Goal: Task Accomplishment & Management: Use online tool/utility

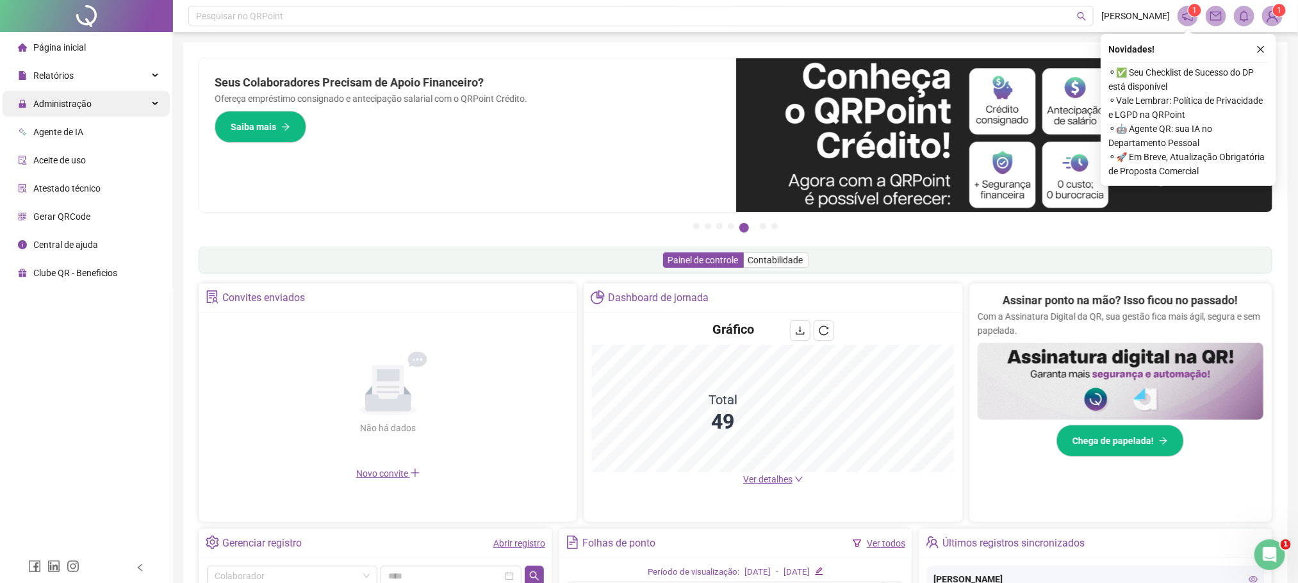
click at [99, 106] on div "Administração" at bounding box center [86, 104] width 167 height 26
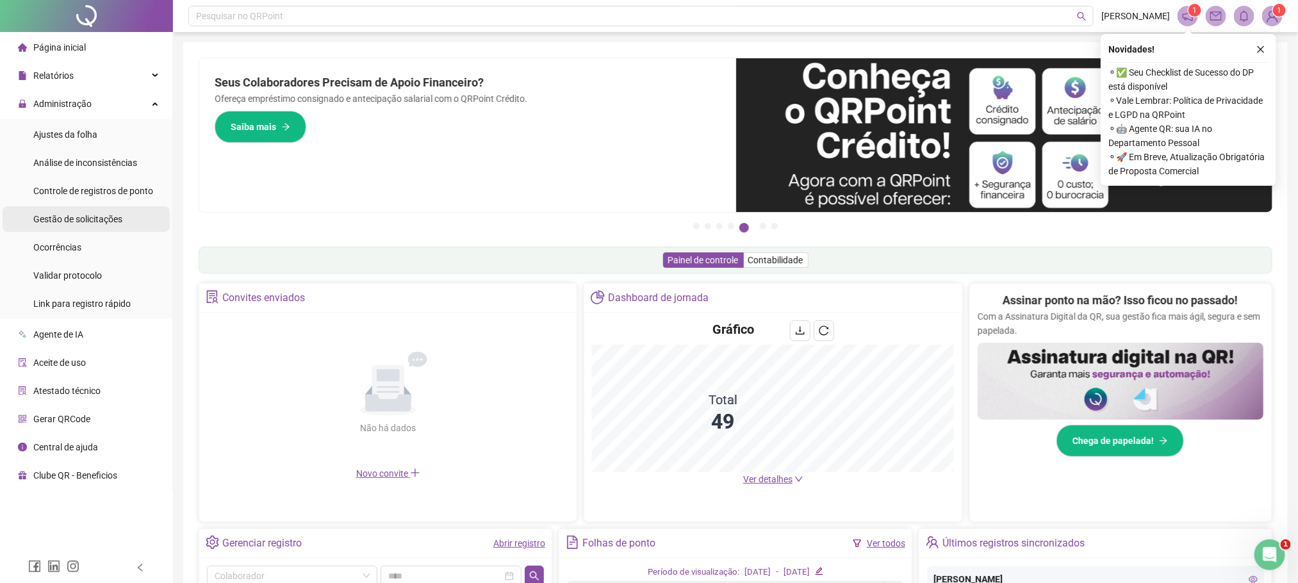
click at [85, 216] on span "Gestão de solicitações" at bounding box center [77, 219] width 89 height 10
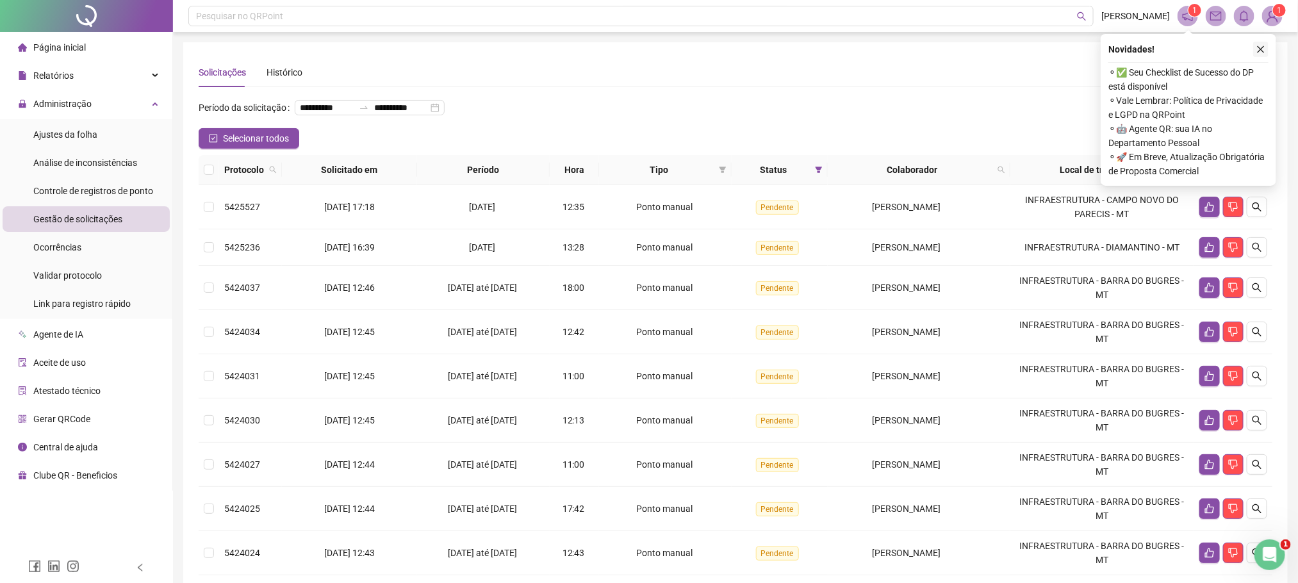
click at [1263, 47] on icon "close" at bounding box center [1261, 49] width 7 height 7
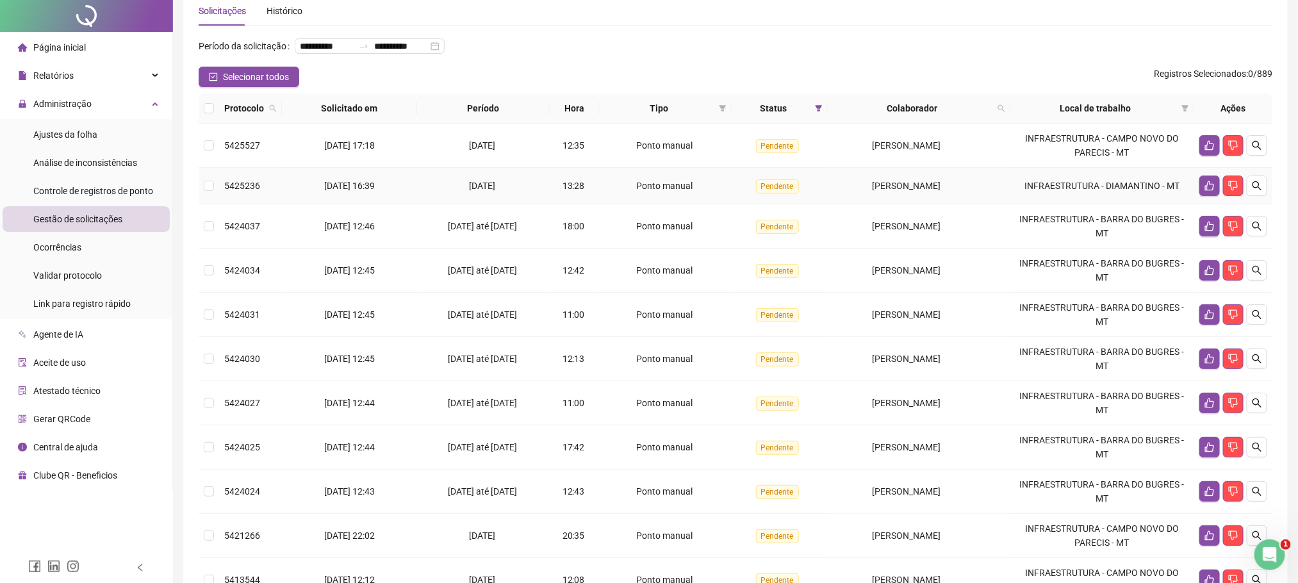
scroll to position [96, 0]
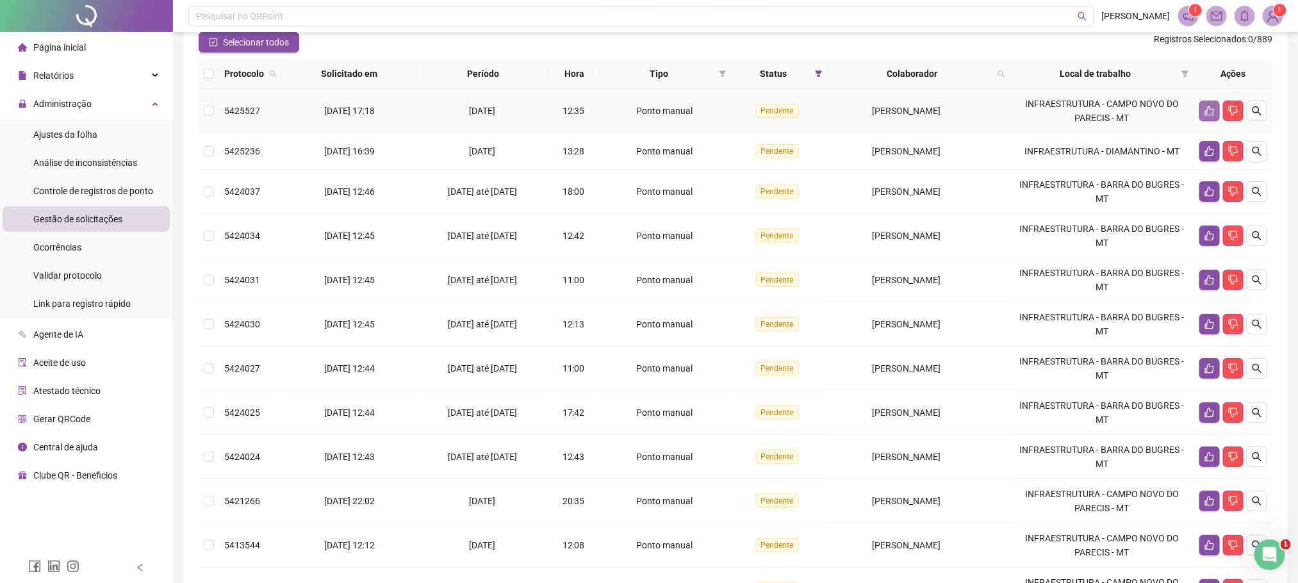
click at [1210, 116] on icon "like" at bounding box center [1210, 111] width 10 height 10
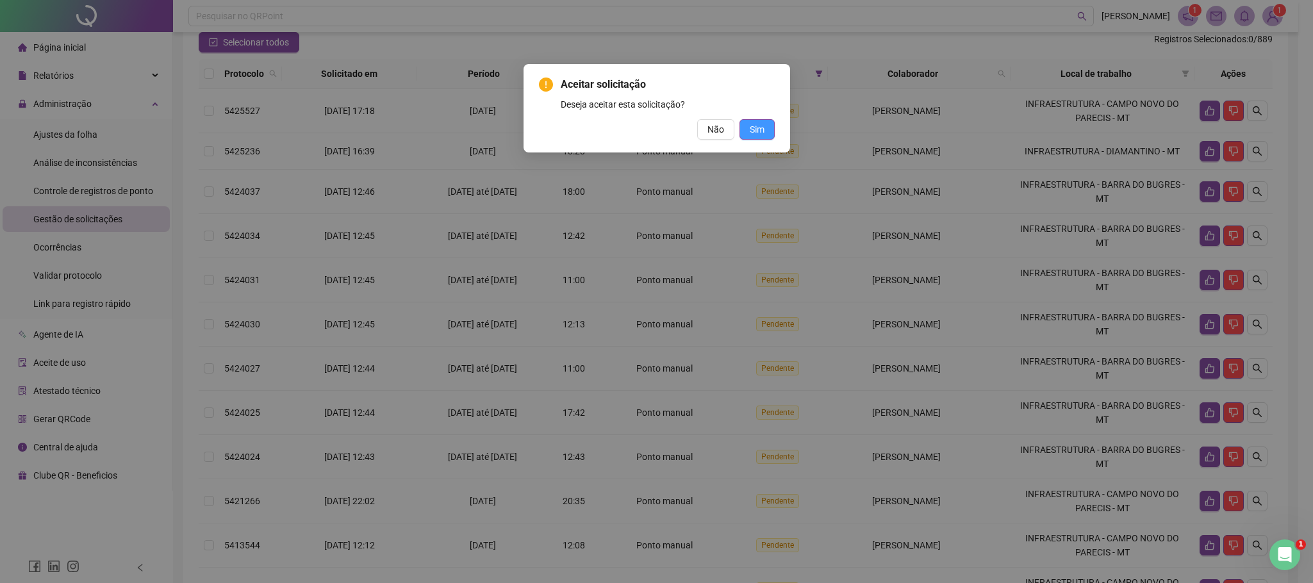
click at [767, 129] on button "Sim" at bounding box center [756, 129] width 35 height 21
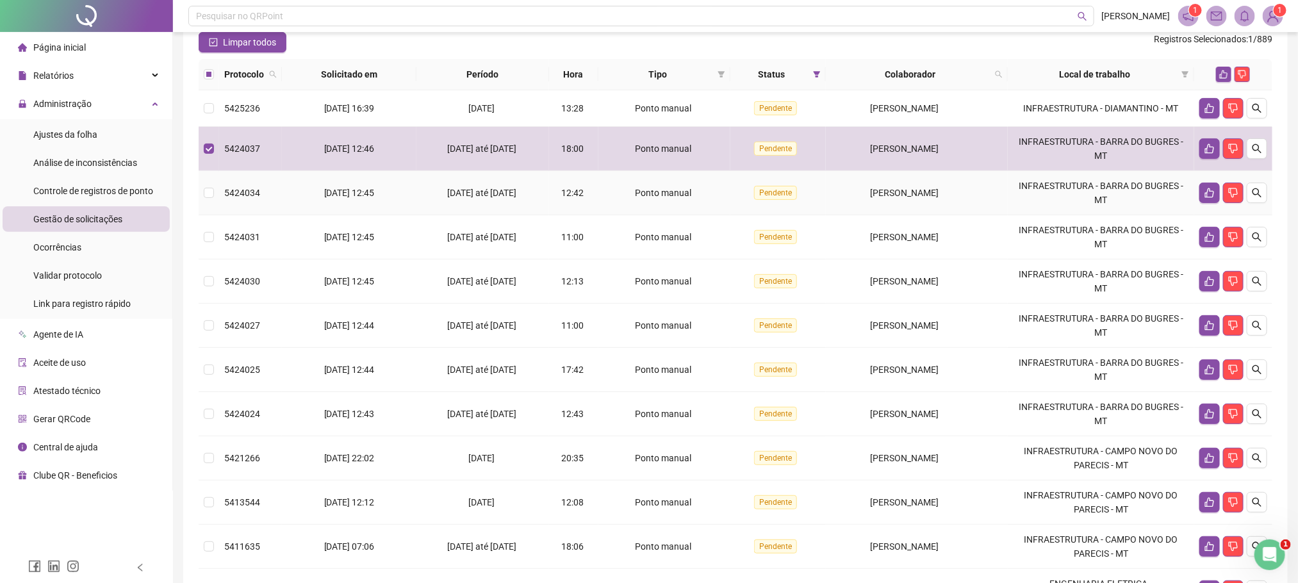
click at [216, 215] on td at bounding box center [209, 193] width 21 height 44
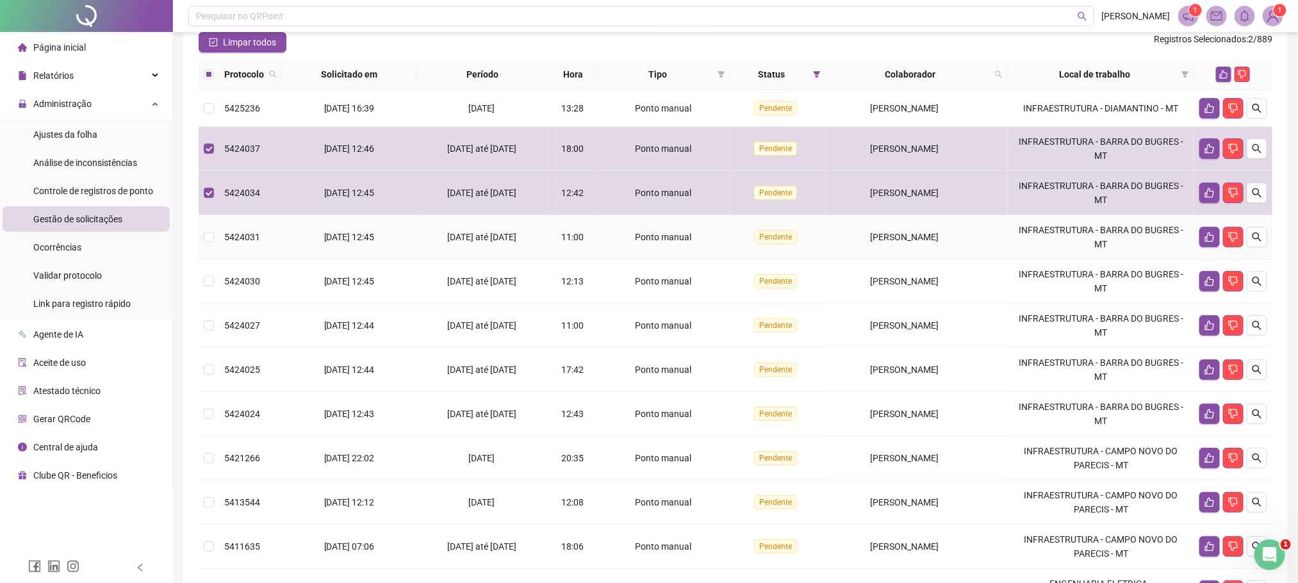
click at [212, 259] on td at bounding box center [209, 237] width 21 height 44
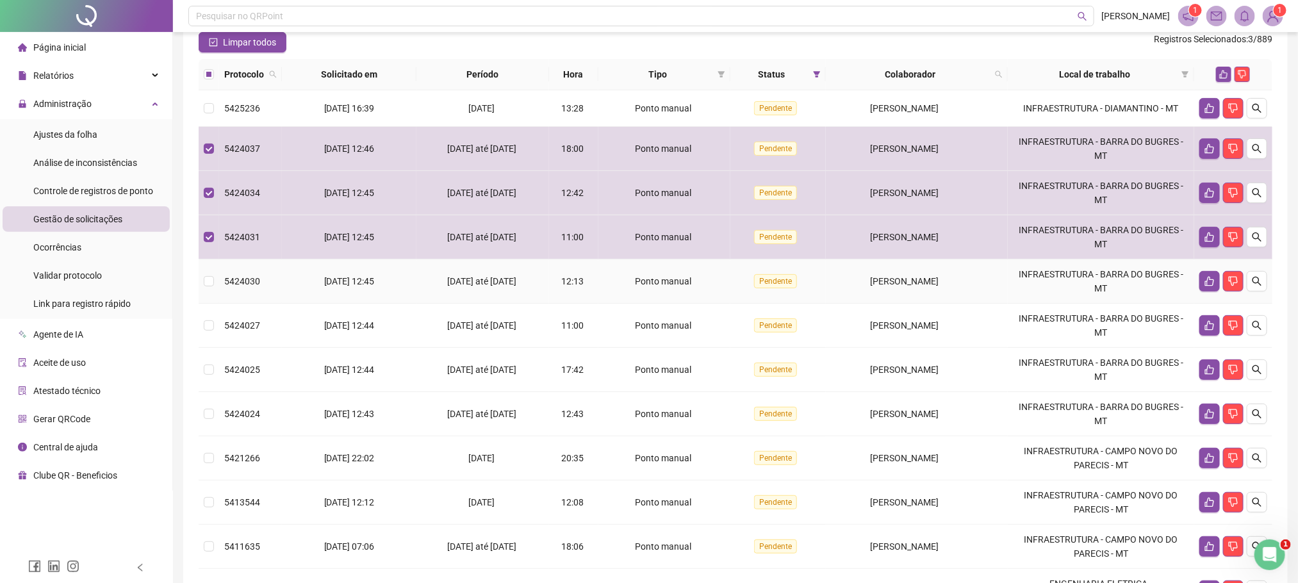
click at [216, 298] on td at bounding box center [209, 281] width 21 height 44
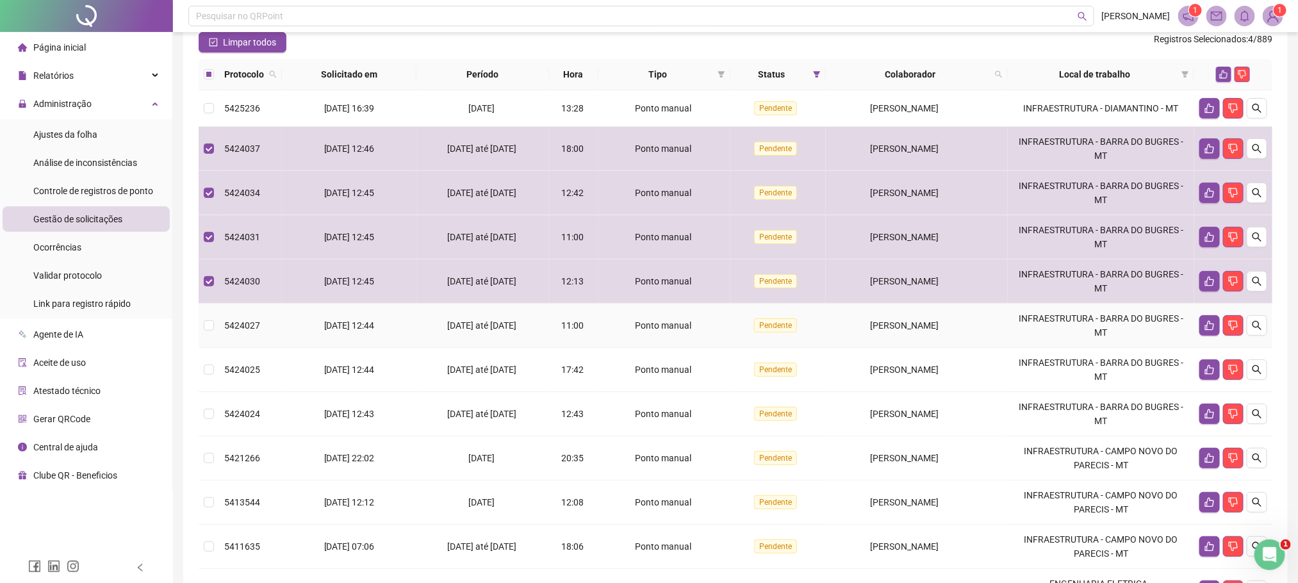
click at [229, 331] on span "5424027" at bounding box center [242, 325] width 36 height 10
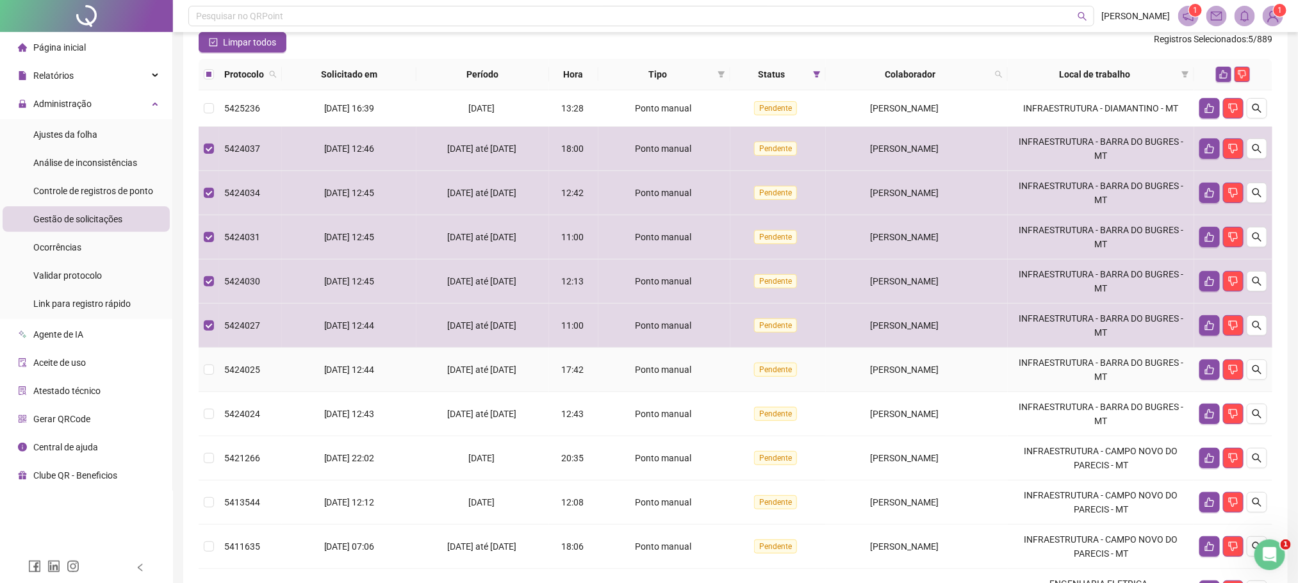
click at [214, 384] on td at bounding box center [209, 370] width 21 height 44
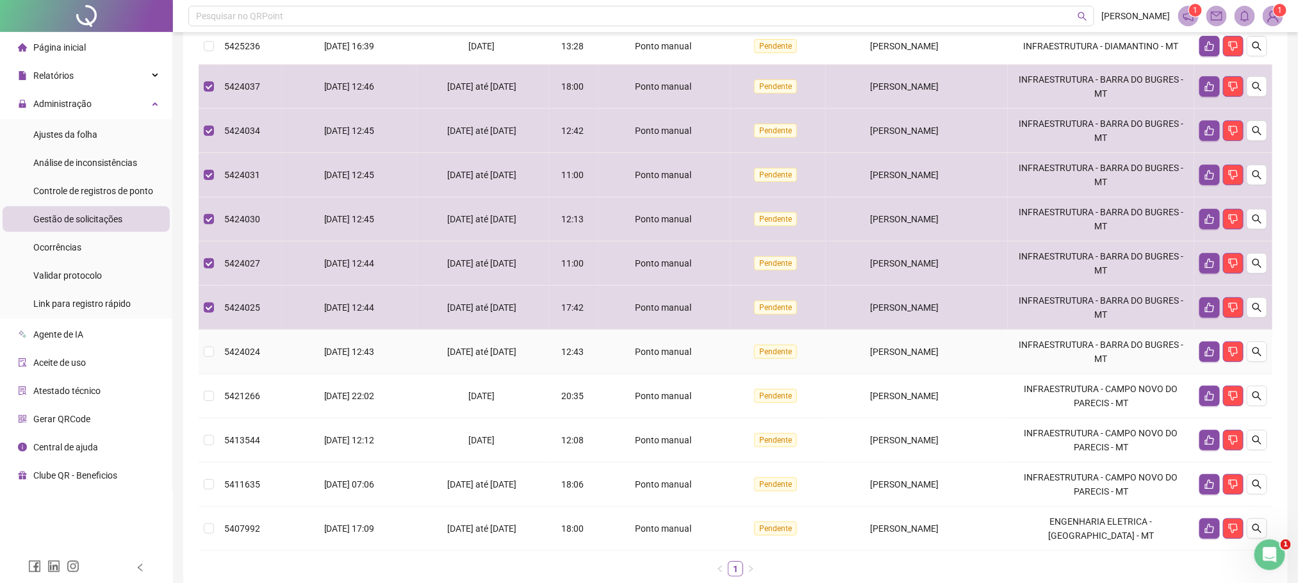
scroll to position [192, 0]
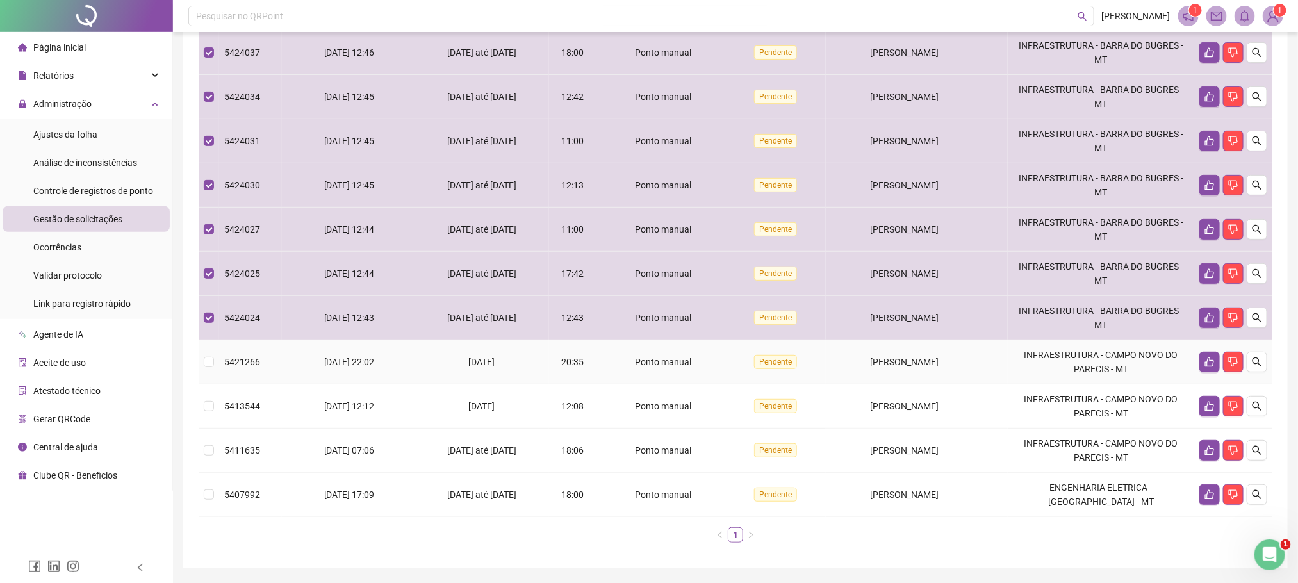
click at [218, 379] on tr "5421266 [DATE] 22:02 [DATE] 20:35 Ponto manual Pendente [PERSON_NAME] INFRAESTR…" at bounding box center [736, 362] width 1074 height 44
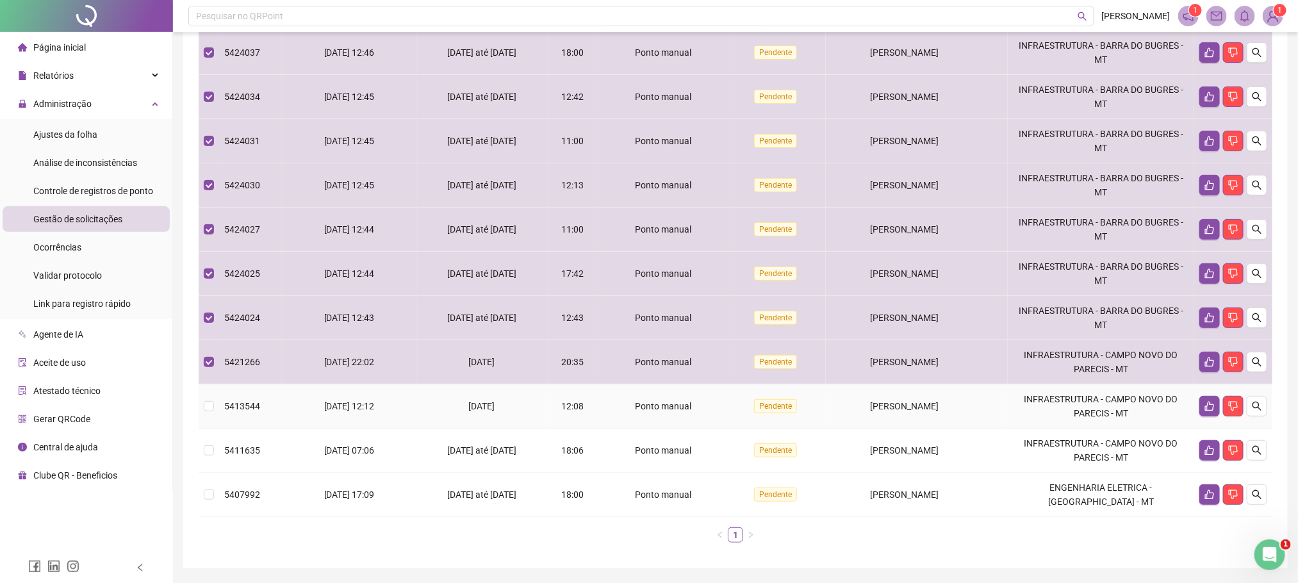
click at [229, 411] on span "5413544" at bounding box center [242, 406] width 36 height 10
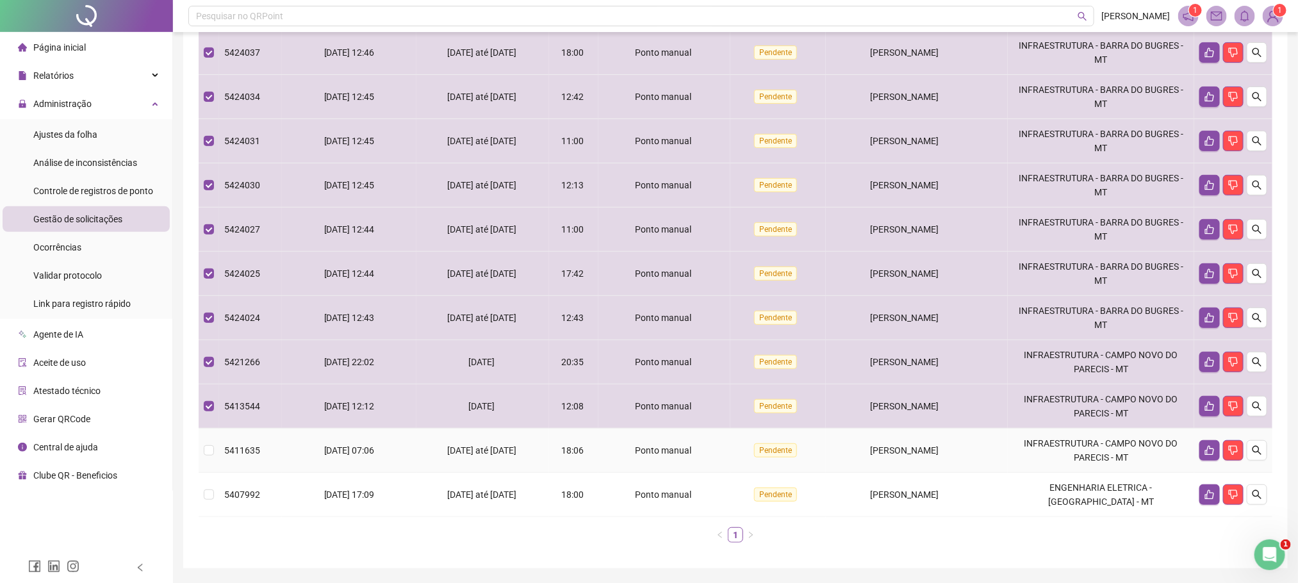
click at [229, 459] on td "5411635" at bounding box center [250, 451] width 63 height 44
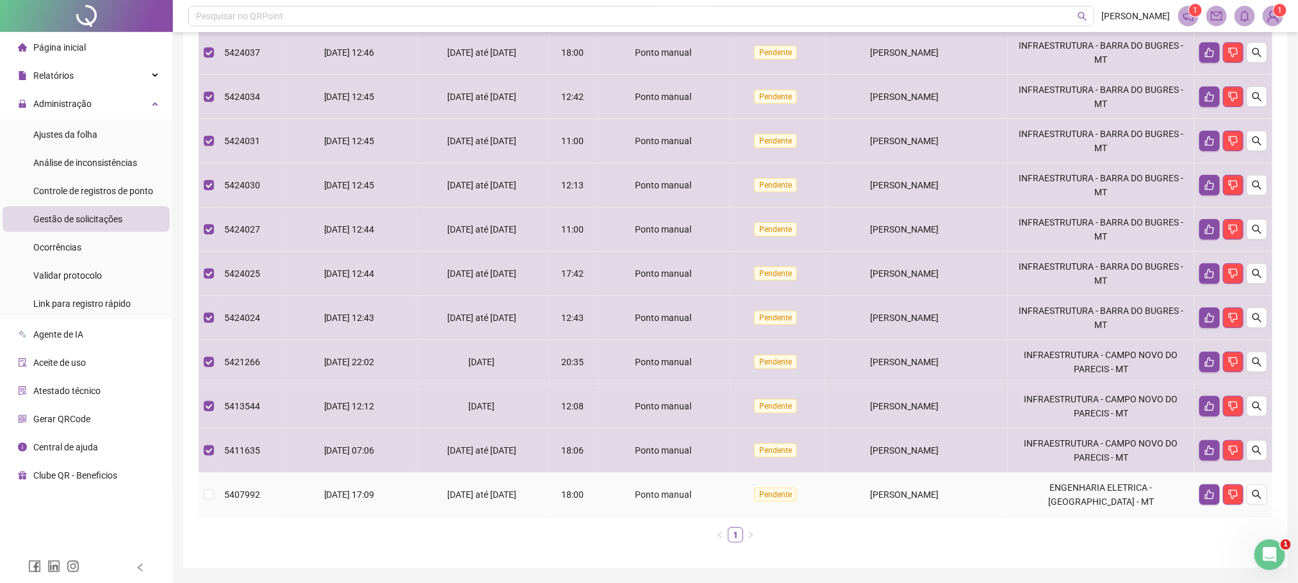
click at [251, 517] on td "5407992" at bounding box center [250, 495] width 63 height 44
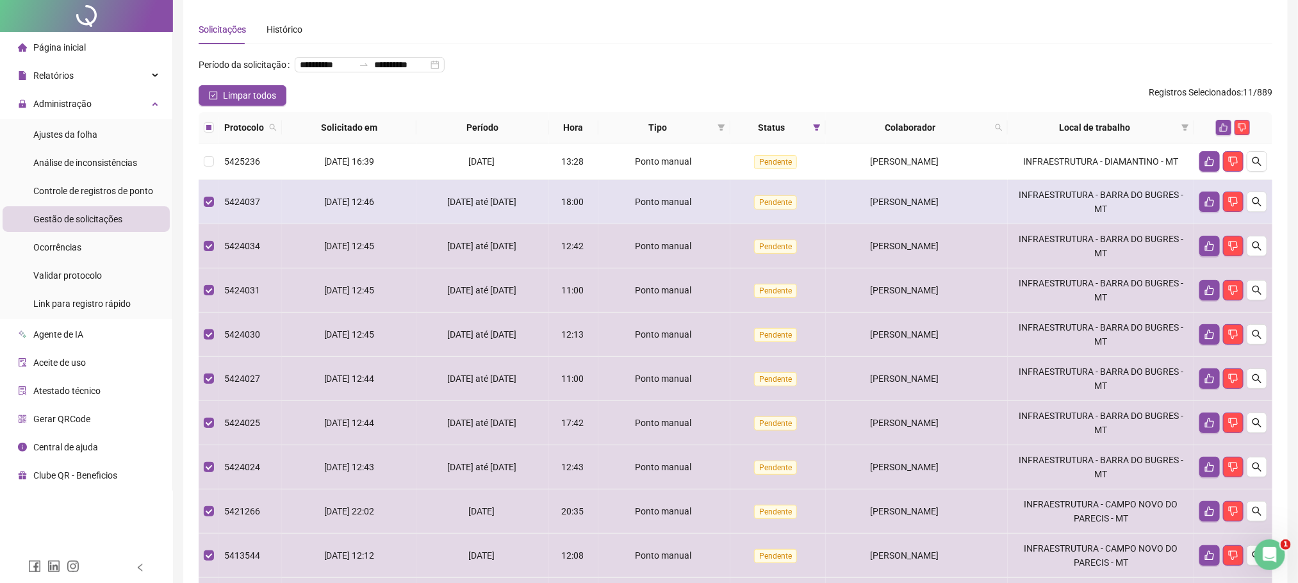
scroll to position [0, 0]
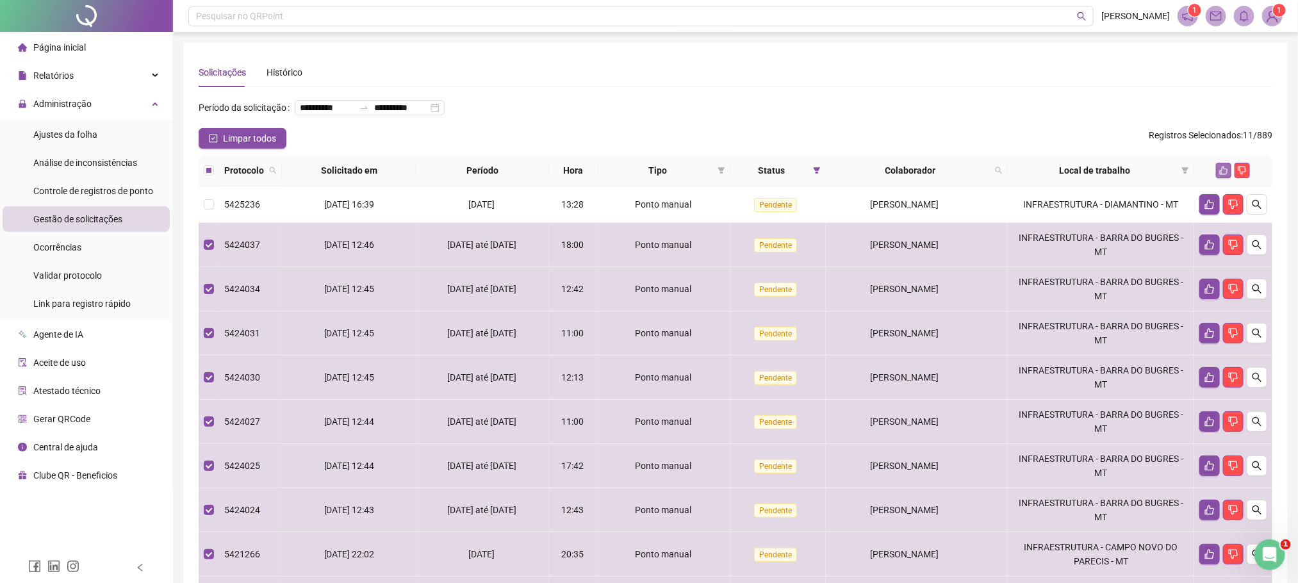
click at [1224, 175] on icon "like" at bounding box center [1223, 170] width 9 height 9
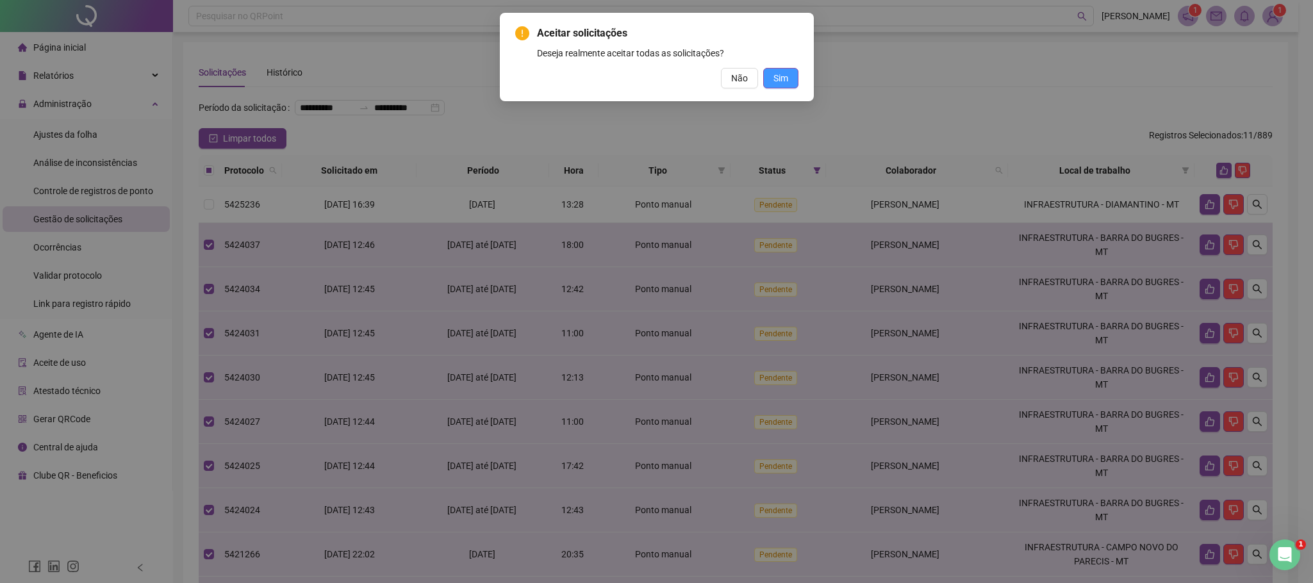
click at [786, 81] on span "Sim" at bounding box center [780, 78] width 15 height 14
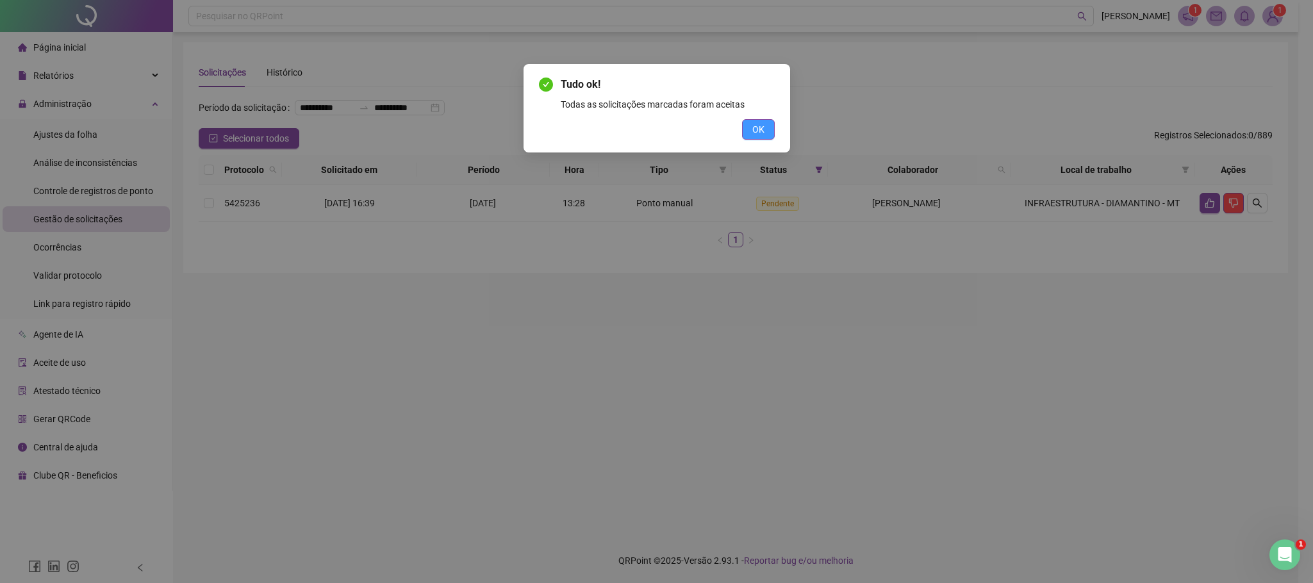
click at [767, 131] on button "OK" at bounding box center [758, 129] width 33 height 21
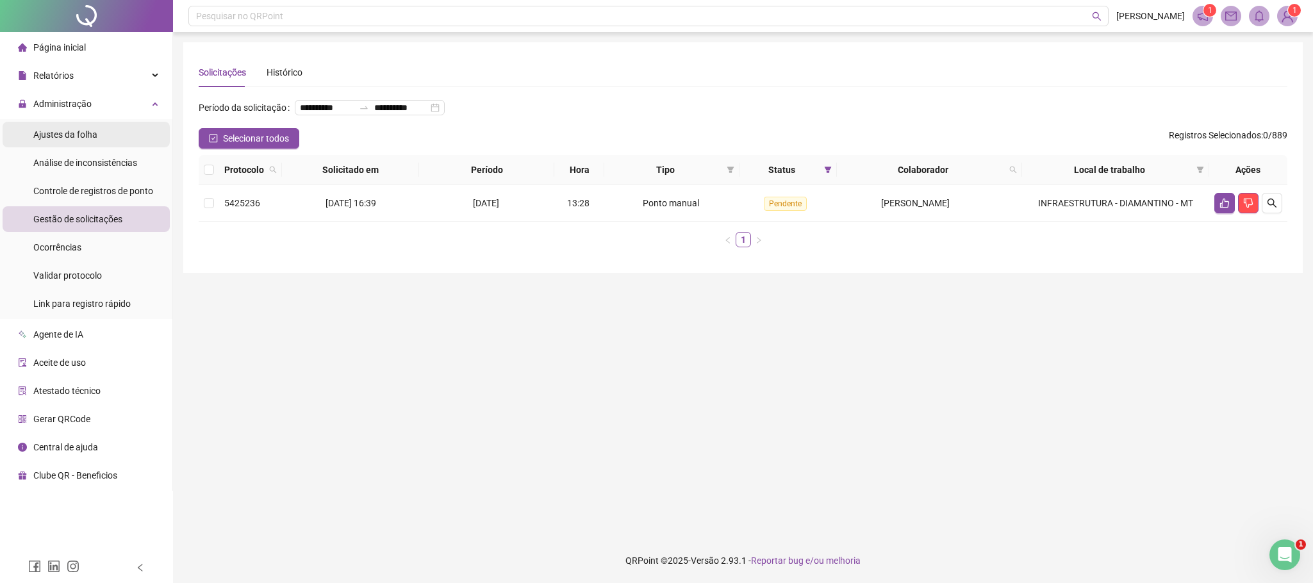
click at [66, 131] on span "Ajustes da folha" at bounding box center [65, 134] width 64 height 10
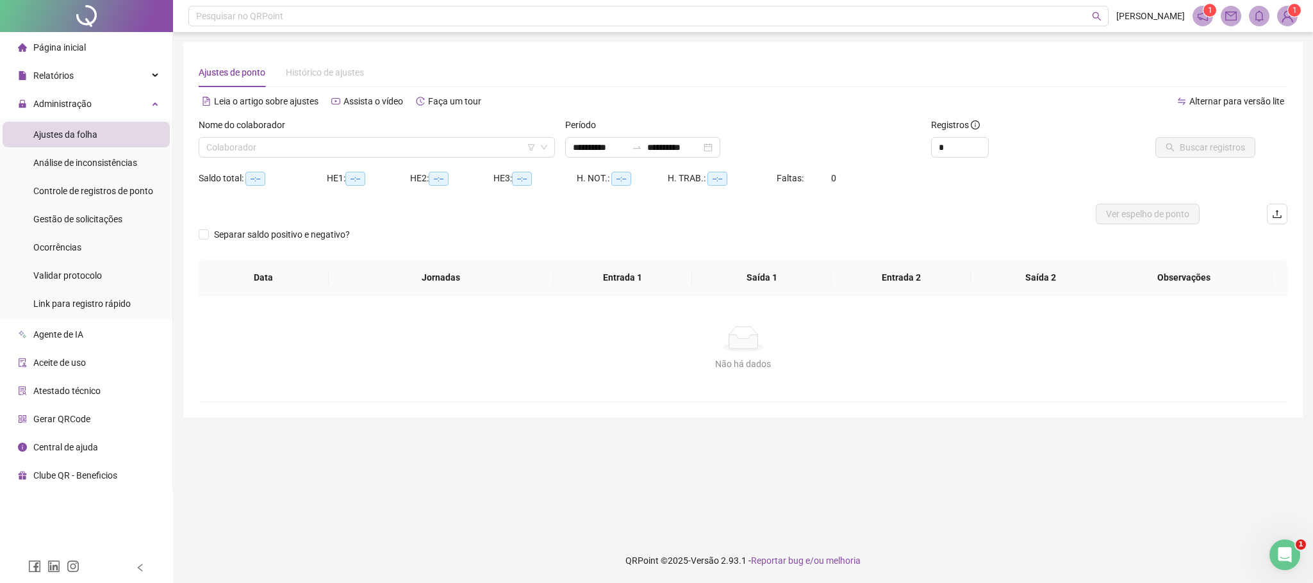
type input "**********"
click at [275, 147] on input "search" at bounding box center [370, 147] width 329 height 19
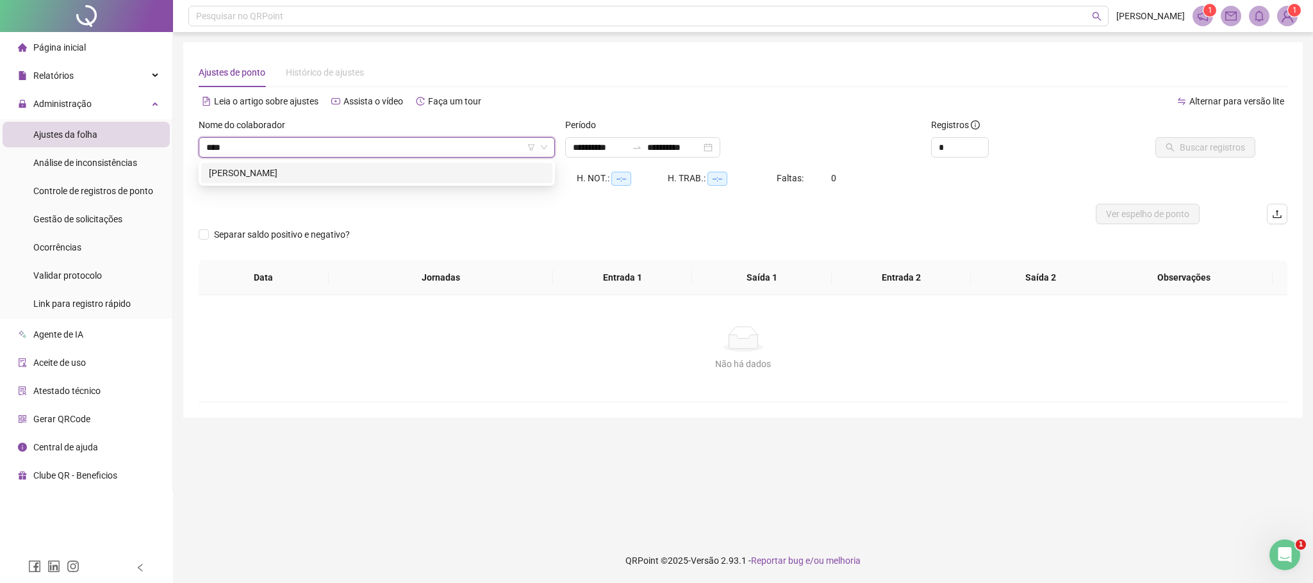
type input "*****"
click at [343, 179] on div "[PERSON_NAME]" at bounding box center [377, 173] width 336 height 14
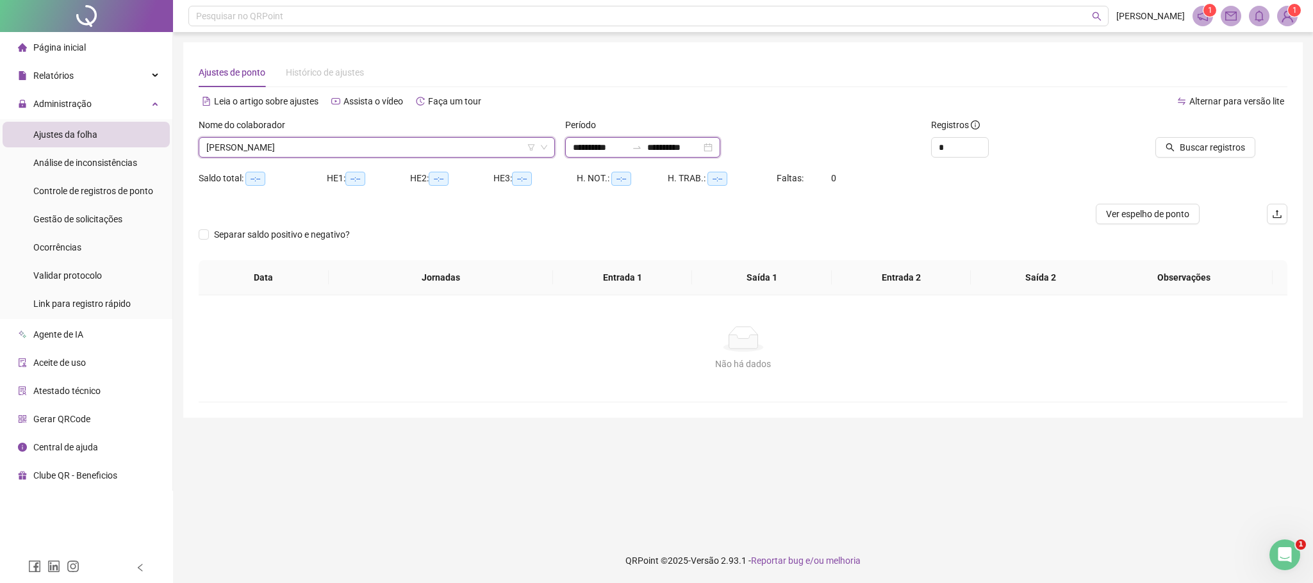
click at [600, 150] on input "**********" at bounding box center [600, 147] width 54 height 14
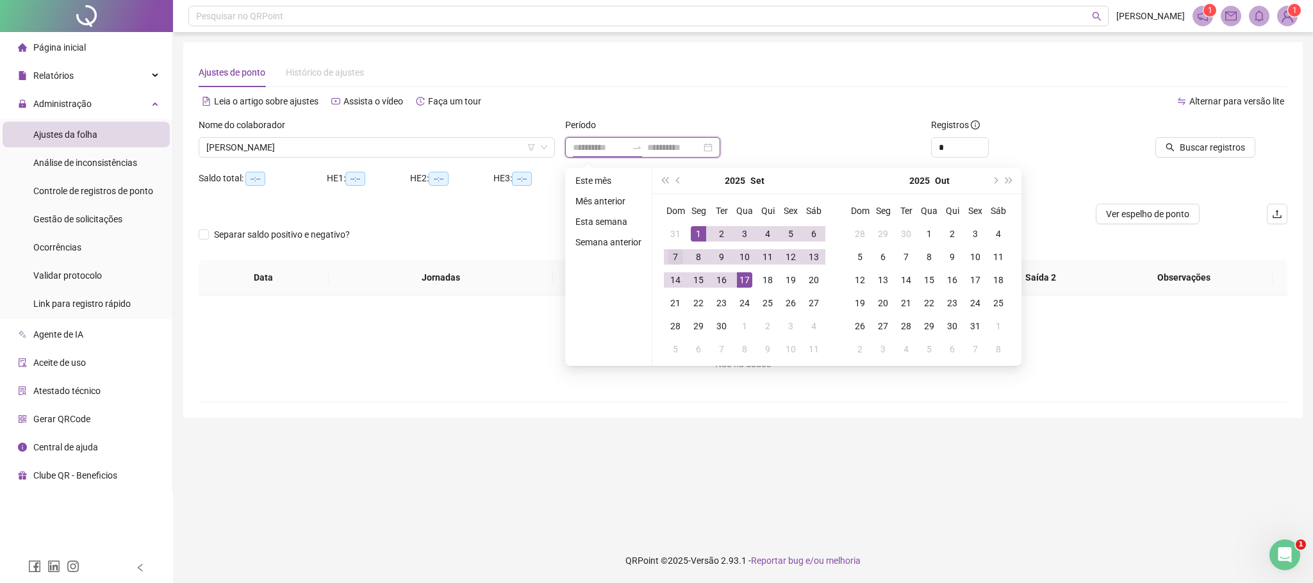
type input "**********"
click at [677, 179] on span "prev-year" at bounding box center [679, 180] width 6 height 6
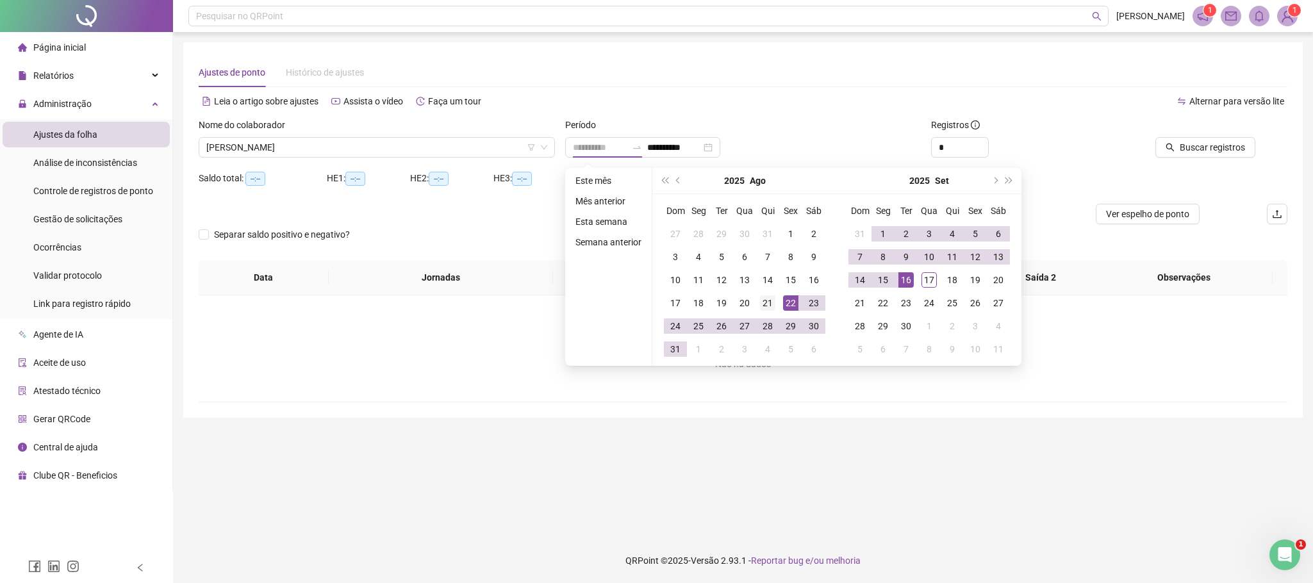
type input "**********"
click at [766, 308] on div "21" at bounding box center [767, 302] width 15 height 15
type input "**********"
click at [929, 283] on div "17" at bounding box center [928, 279] width 15 height 15
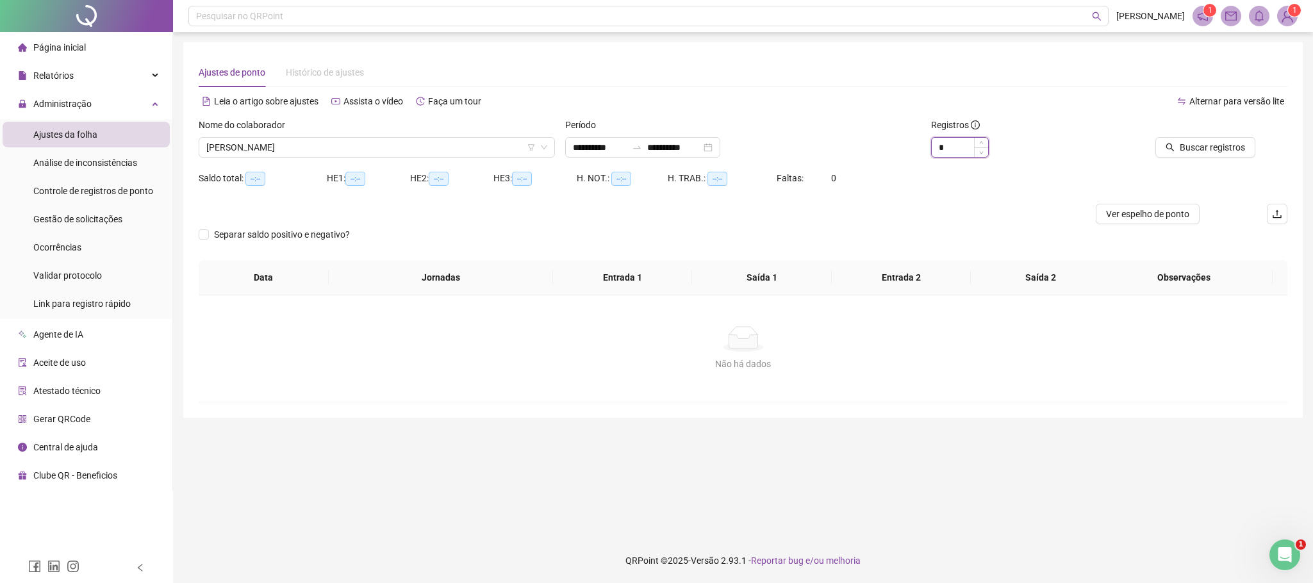
click at [960, 142] on input "*" at bounding box center [960, 147] width 56 height 19
type input "*"
click at [1221, 140] on span "Buscar registros" at bounding box center [1212, 147] width 65 height 14
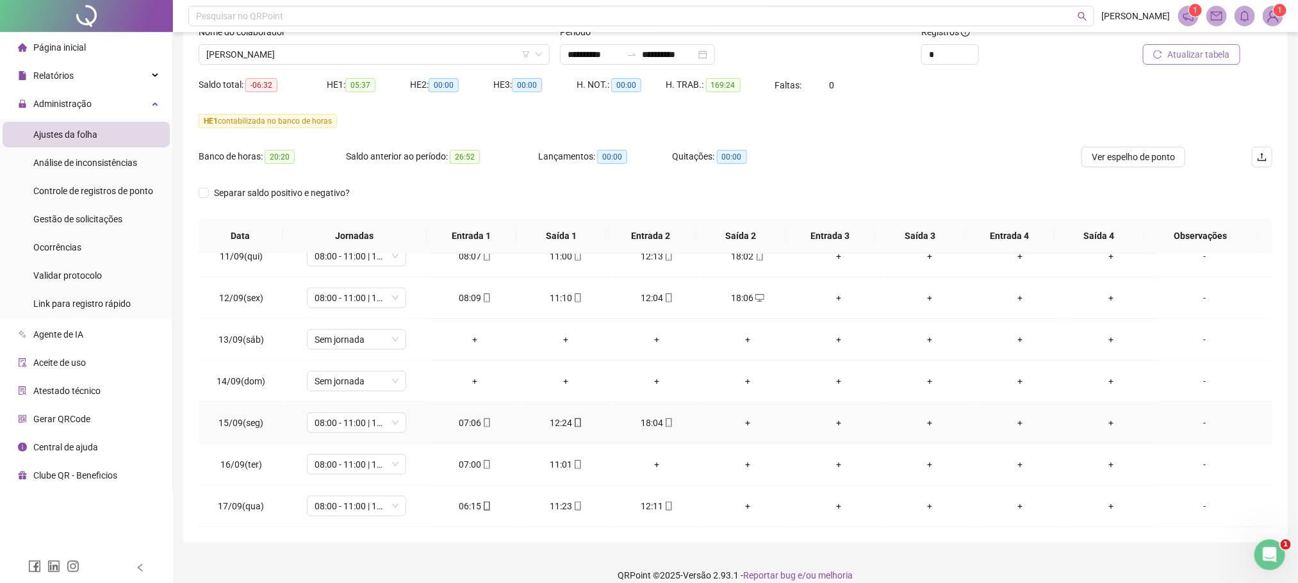
scroll to position [108, 0]
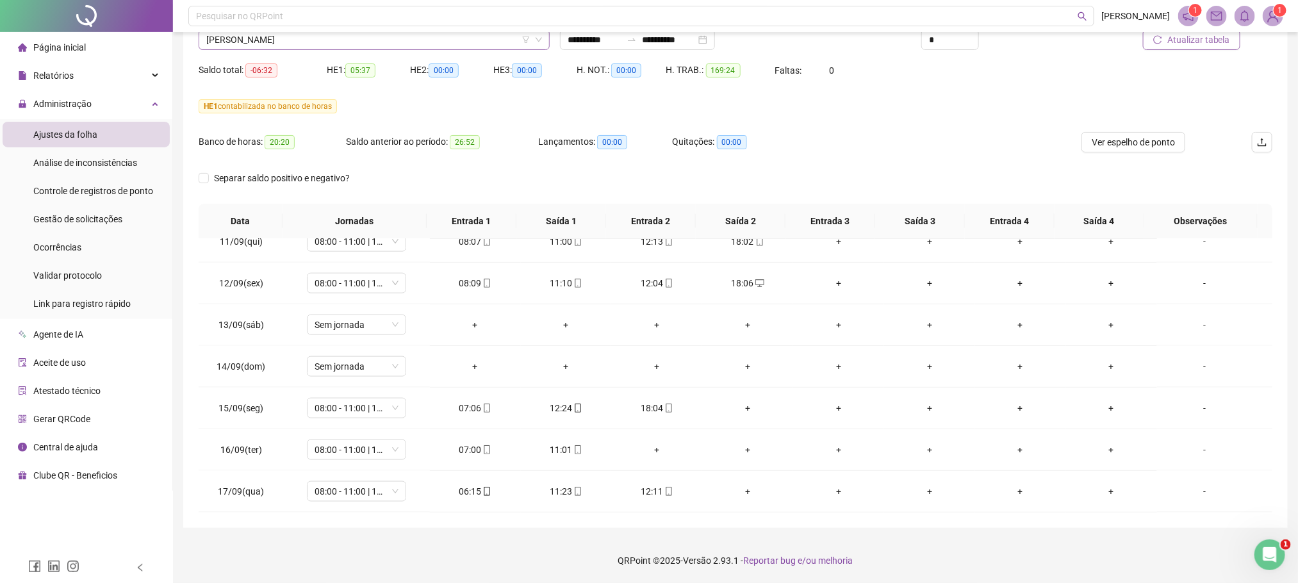
click at [312, 33] on span "[PERSON_NAME]" at bounding box center [374, 39] width 336 height 19
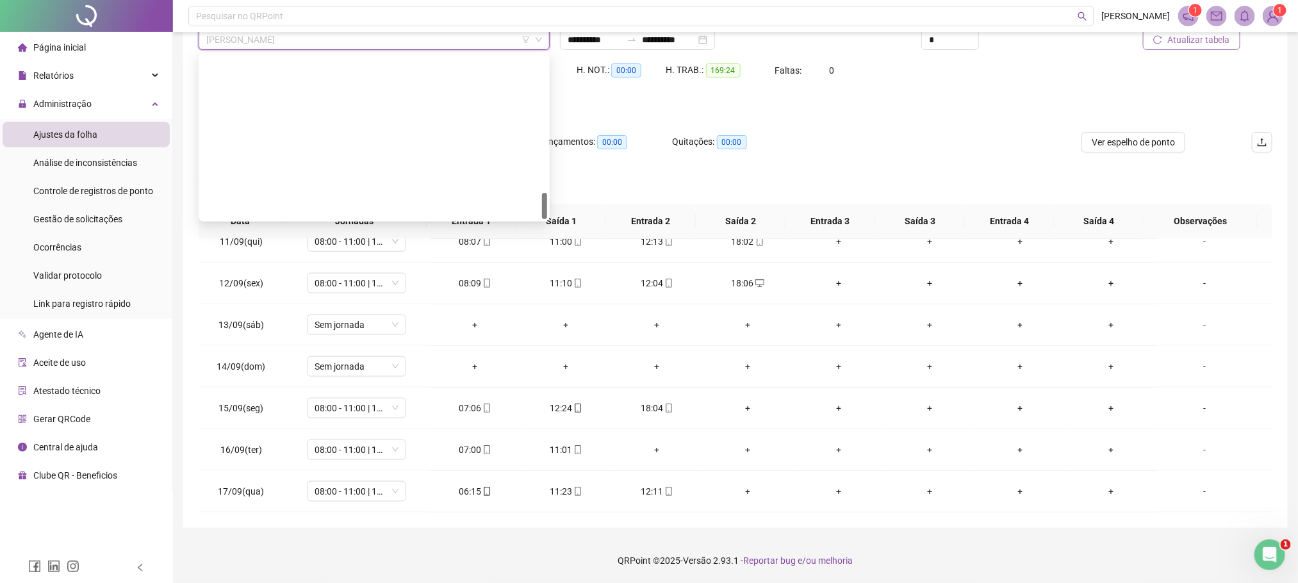
scroll to position [840, 0]
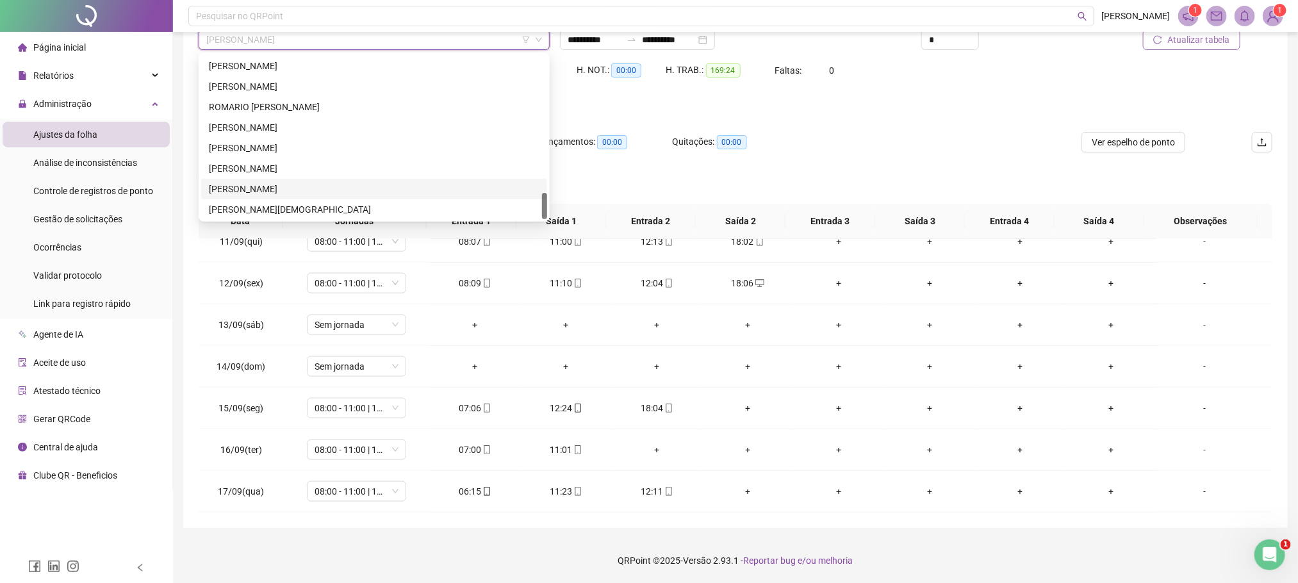
click at [254, 190] on div "[PERSON_NAME]" at bounding box center [374, 189] width 331 height 14
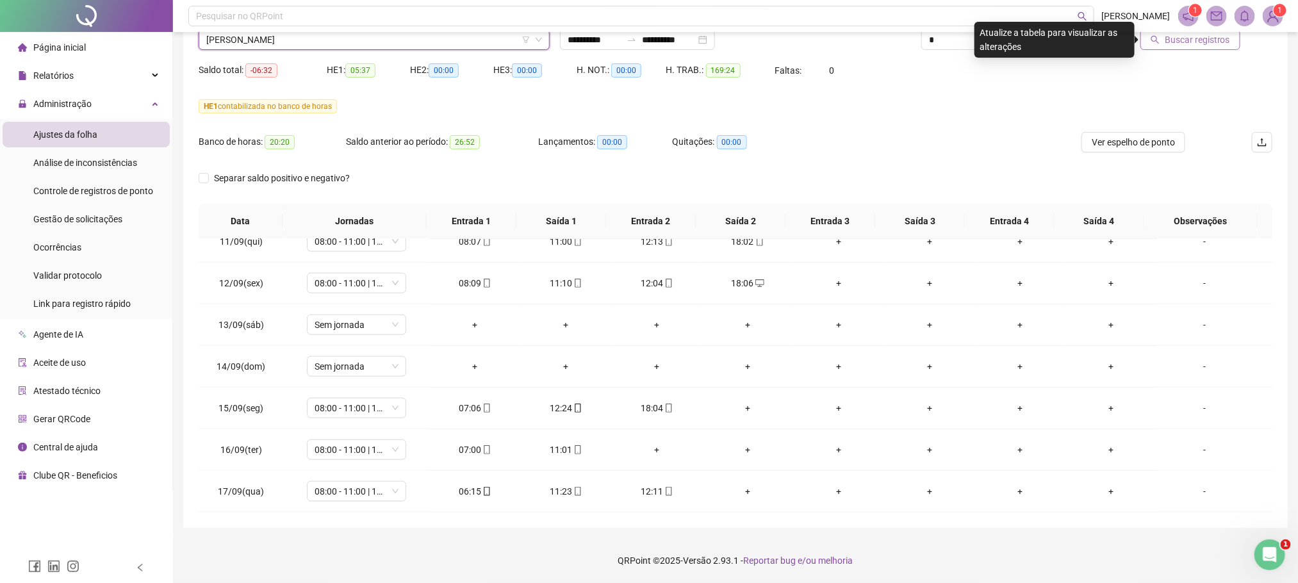
click at [1217, 44] on button "Buscar registros" at bounding box center [1190, 39] width 100 height 21
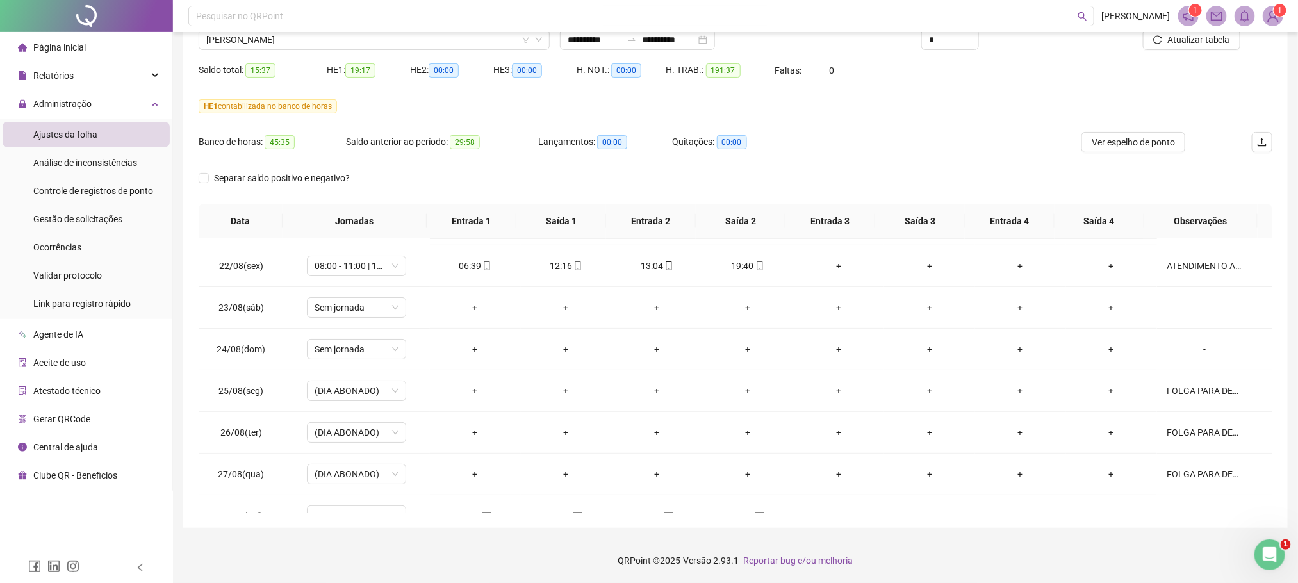
scroll to position [0, 0]
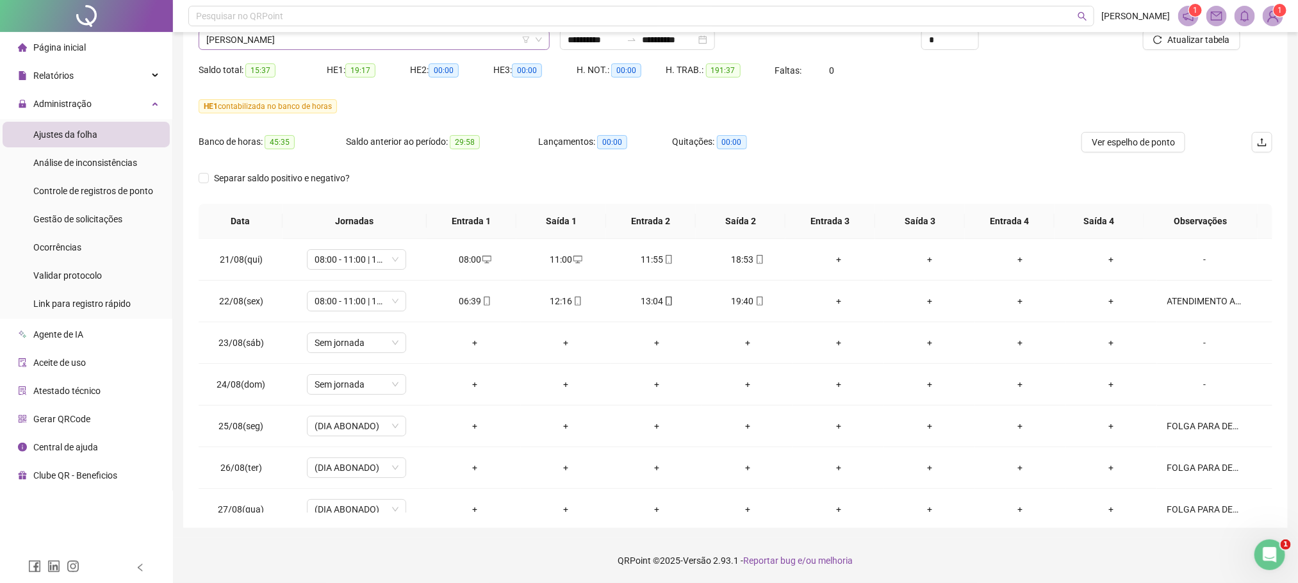
click at [258, 43] on span "[PERSON_NAME]" at bounding box center [374, 39] width 336 height 19
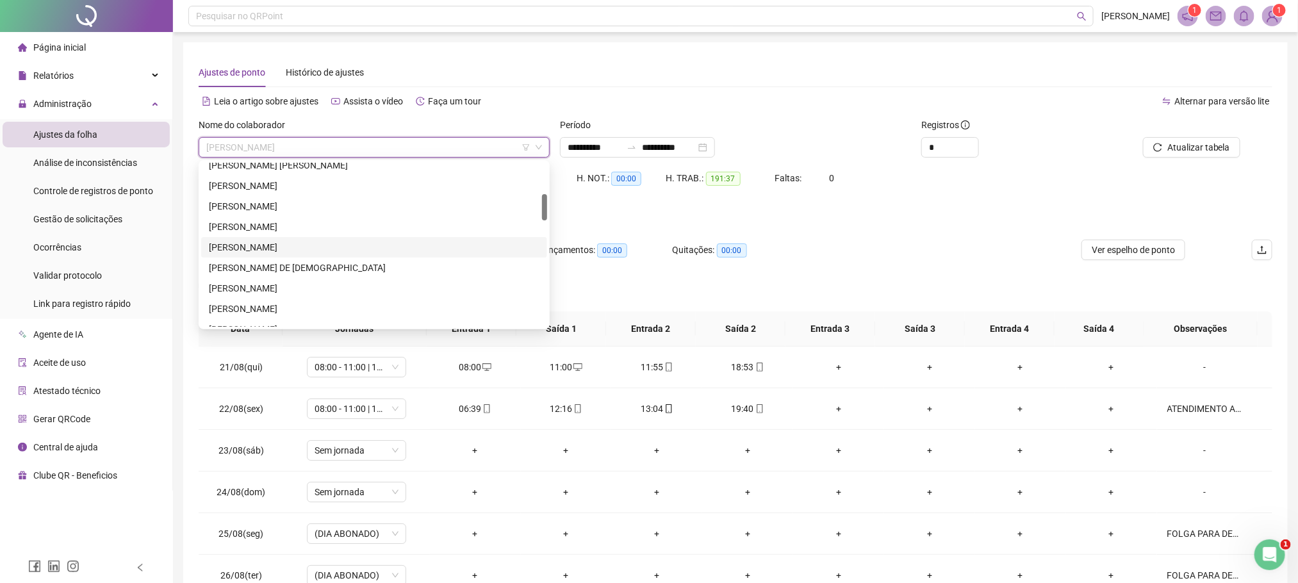
scroll to position [288, 0]
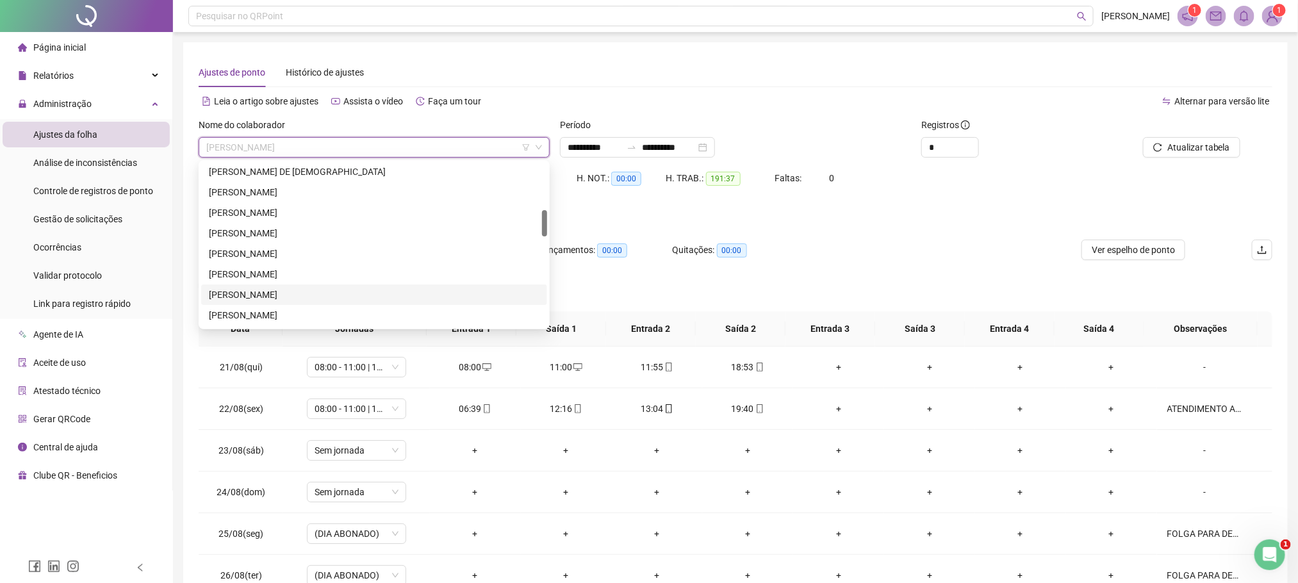
click at [283, 295] on div "[PERSON_NAME]" at bounding box center [374, 295] width 331 height 14
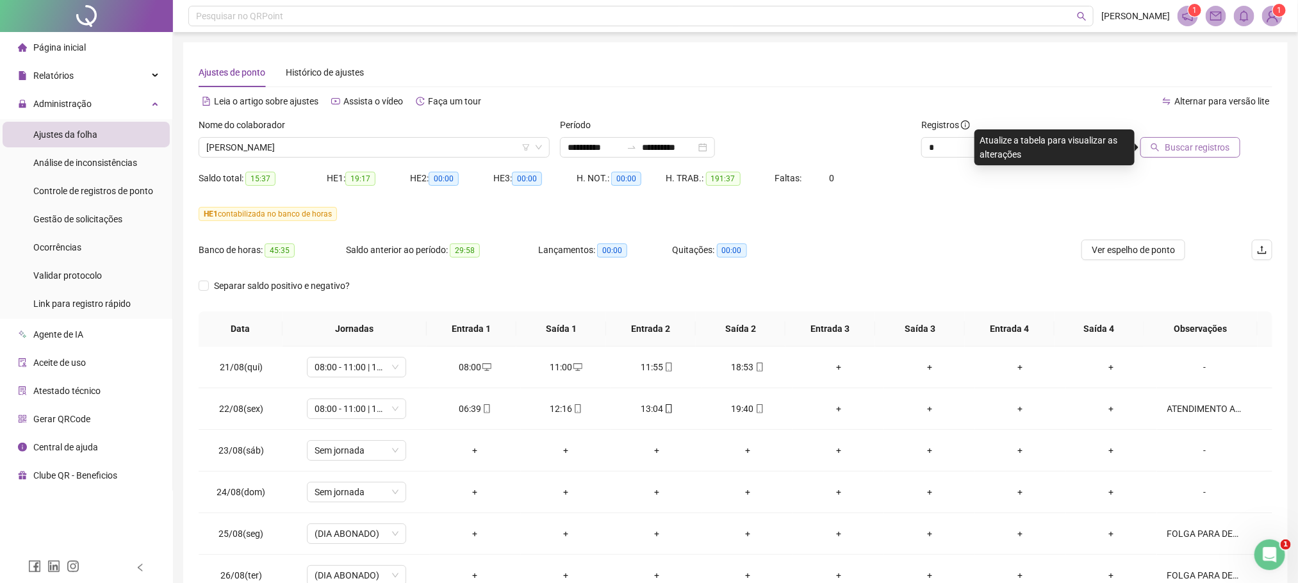
click at [1194, 138] on button "Buscar registros" at bounding box center [1190, 147] width 100 height 21
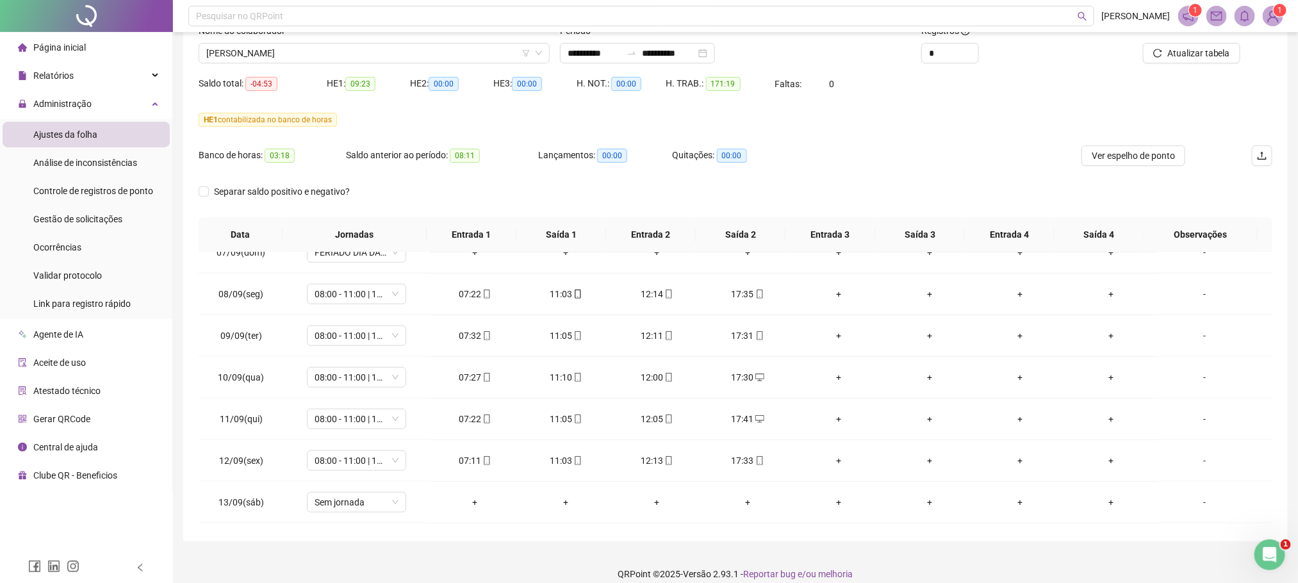
scroll to position [900, 0]
click at [322, 48] on span "[PERSON_NAME]" at bounding box center [374, 53] width 336 height 19
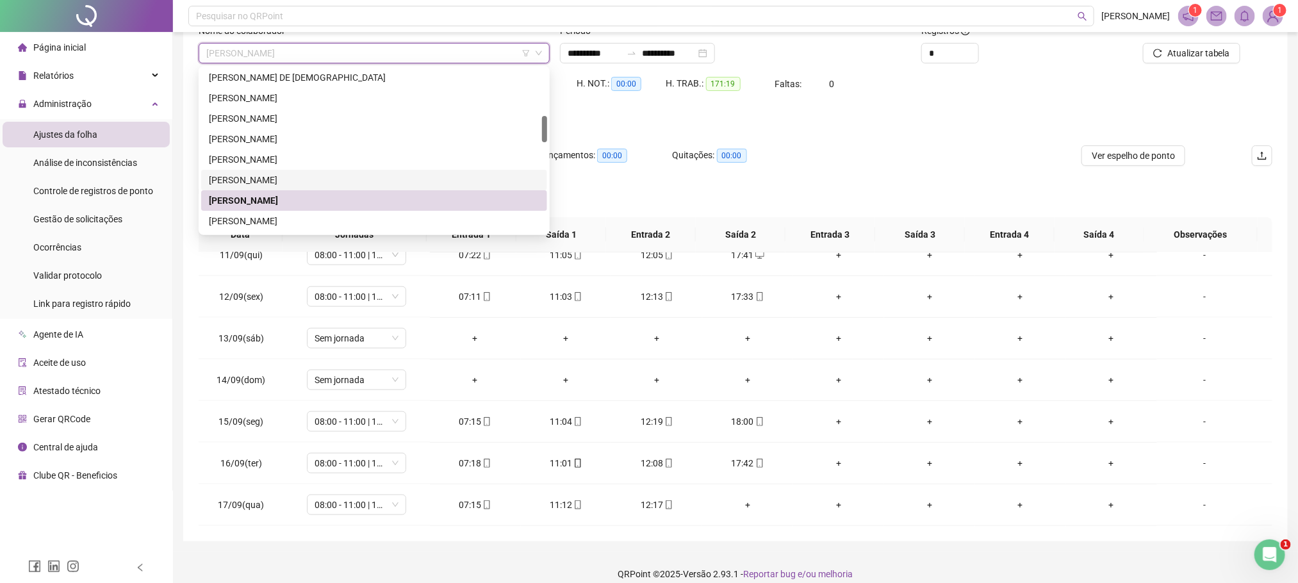
click at [277, 177] on div "[PERSON_NAME]" at bounding box center [374, 180] width 331 height 14
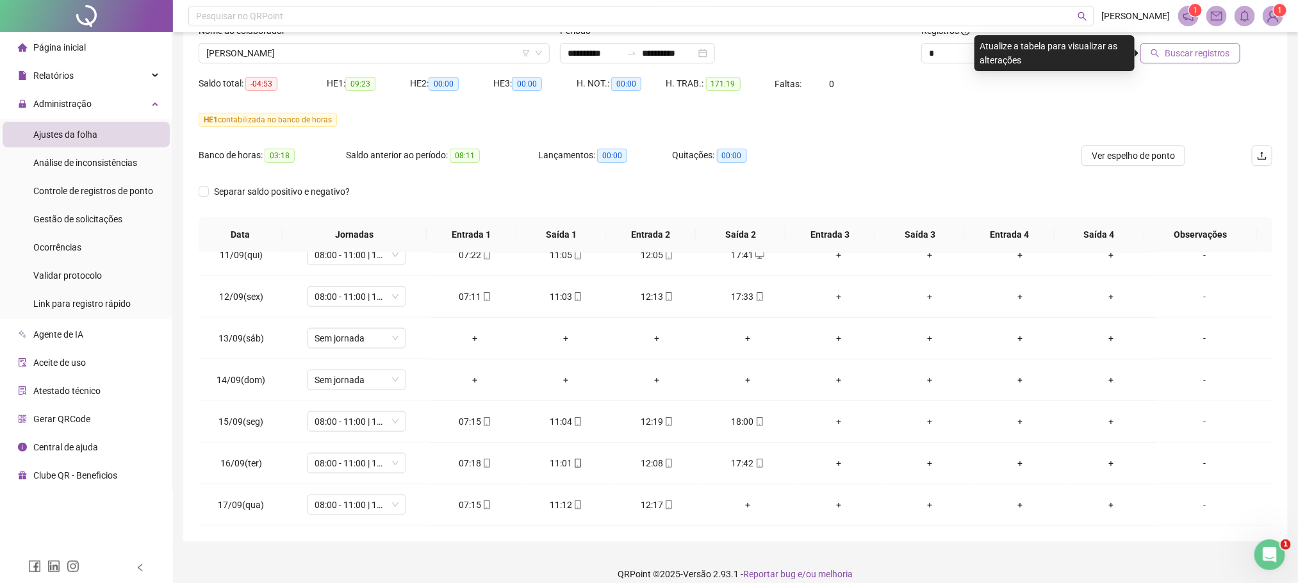
click at [1205, 58] on span "Buscar registros" at bounding box center [1197, 53] width 65 height 14
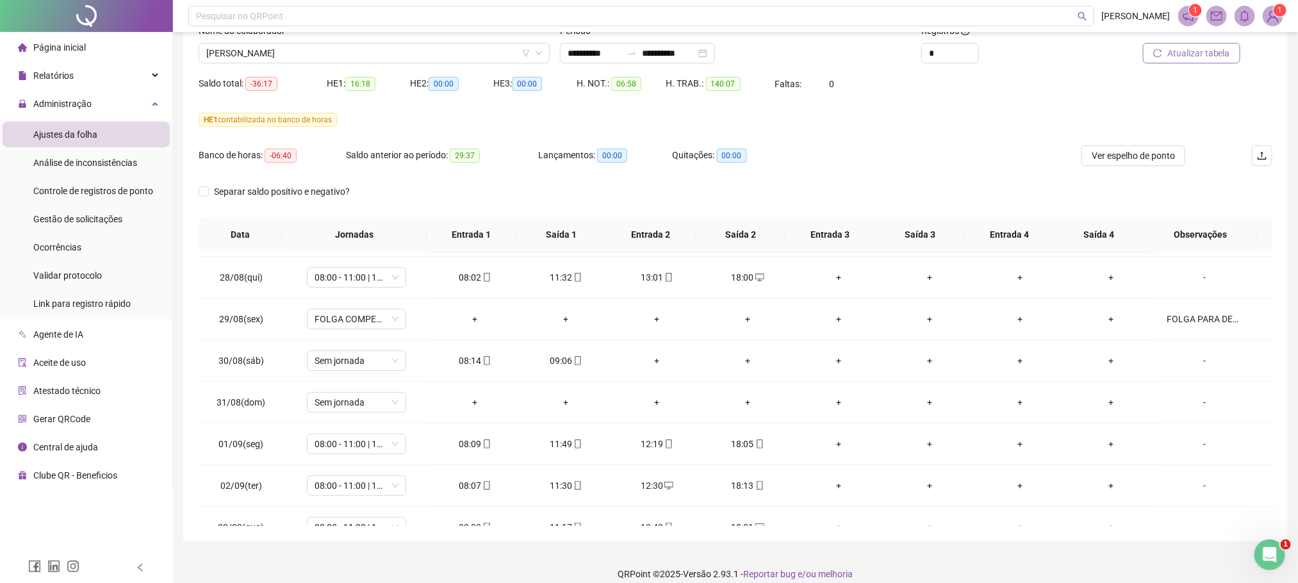
scroll to position [288, 0]
click at [337, 50] on span "[PERSON_NAME]" at bounding box center [374, 53] width 336 height 19
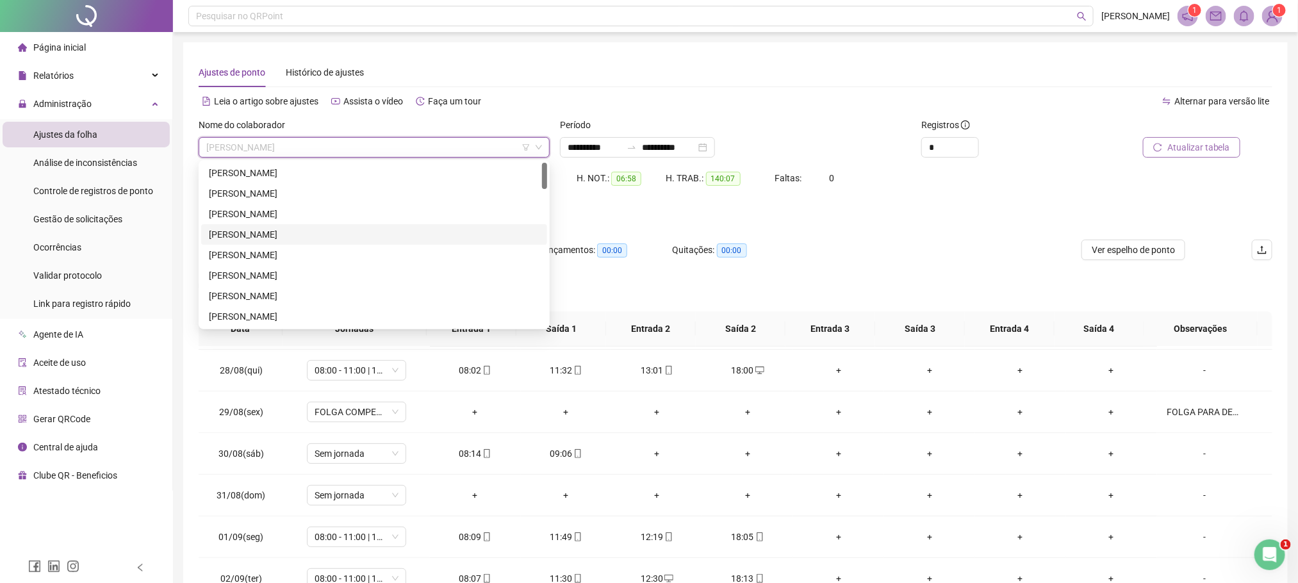
scroll to position [96, 0]
click at [273, 215] on div "[PERSON_NAME]" at bounding box center [374, 220] width 331 height 14
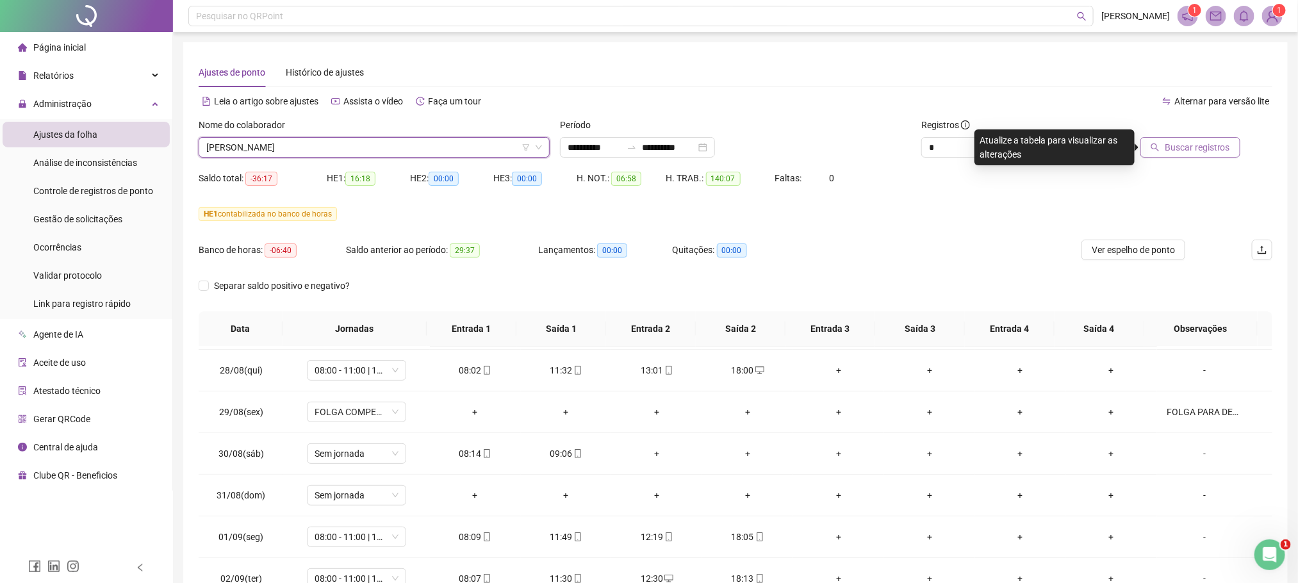
click at [1207, 154] on span "Buscar registros" at bounding box center [1197, 147] width 65 height 14
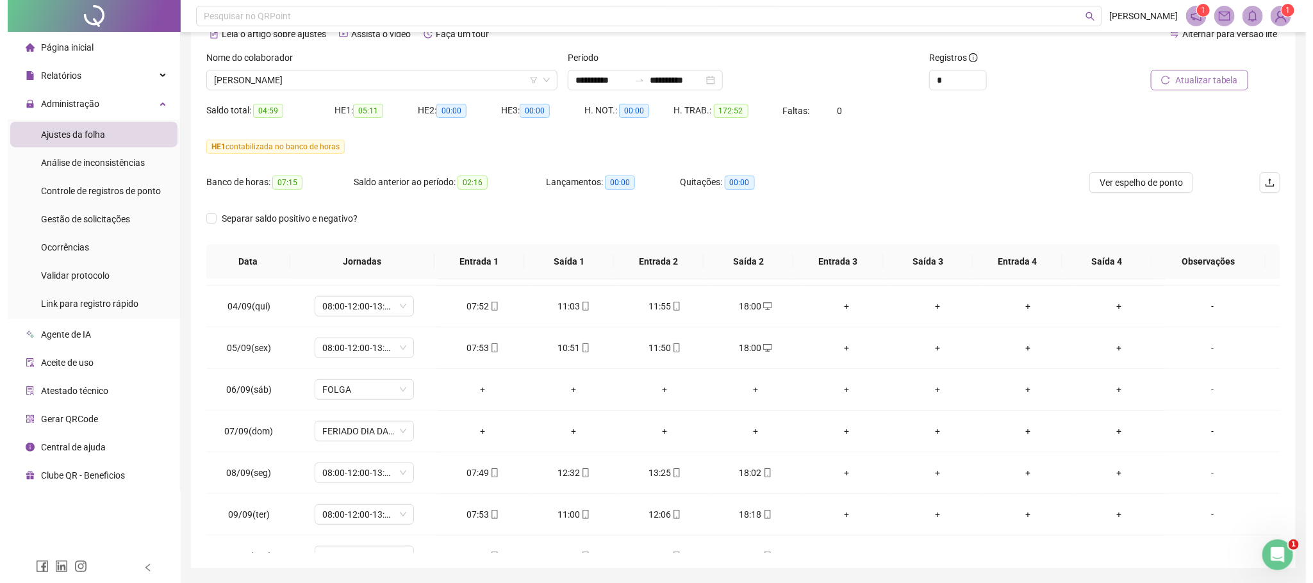
scroll to position [900, 0]
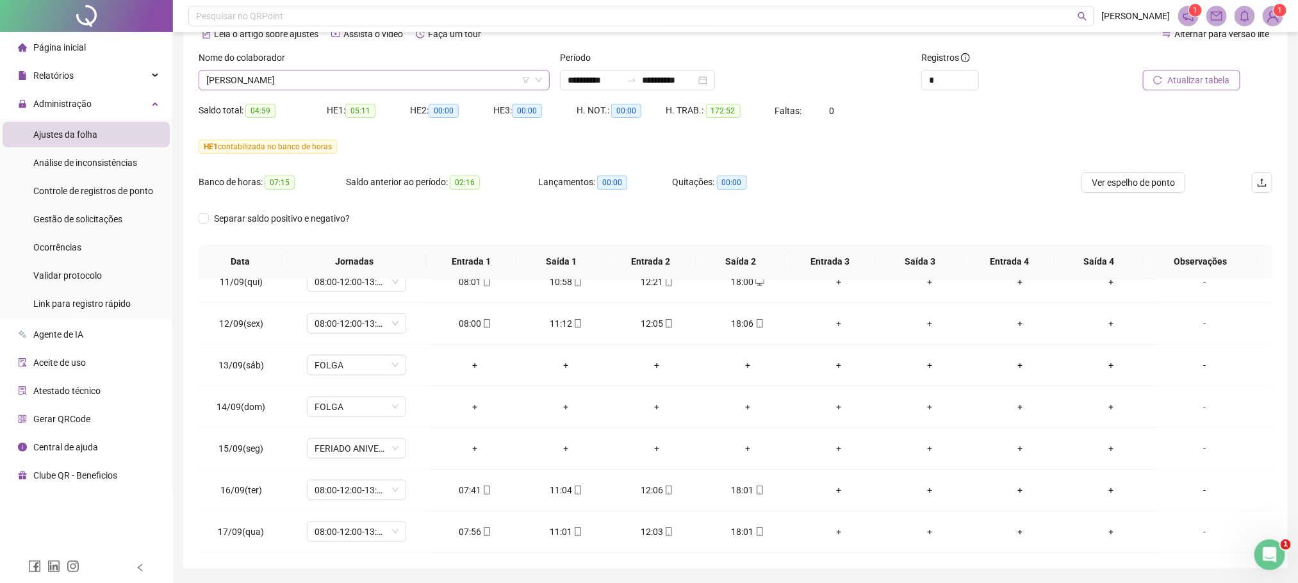
click at [319, 81] on span "[PERSON_NAME]" at bounding box center [374, 79] width 336 height 19
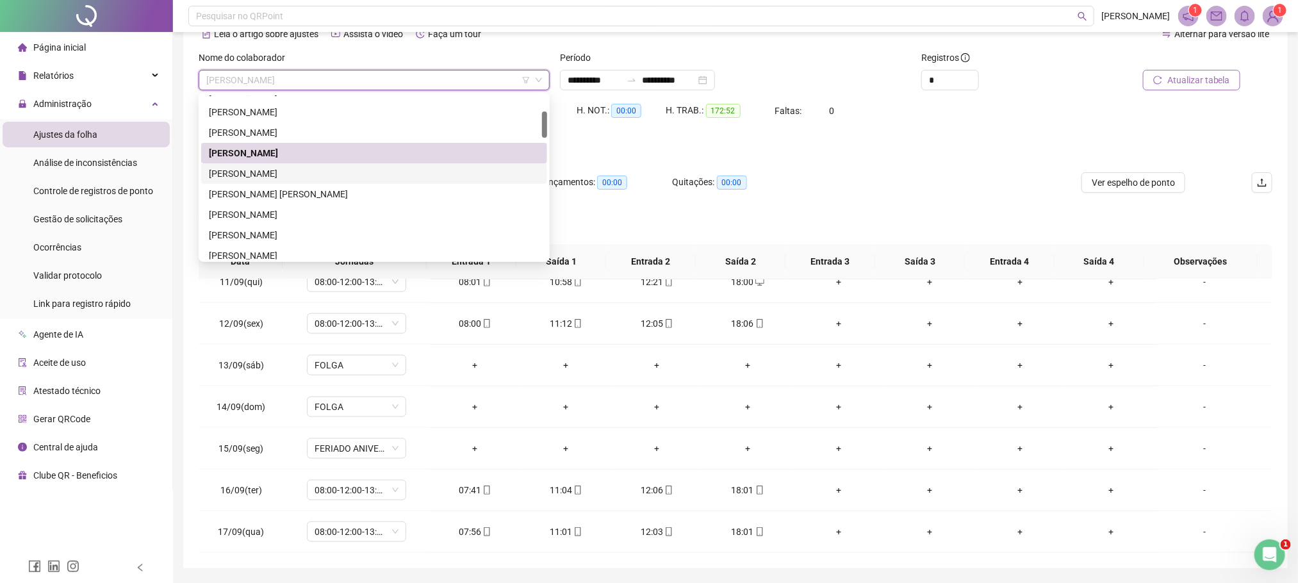
click at [273, 176] on div "[PERSON_NAME]" at bounding box center [374, 174] width 331 height 14
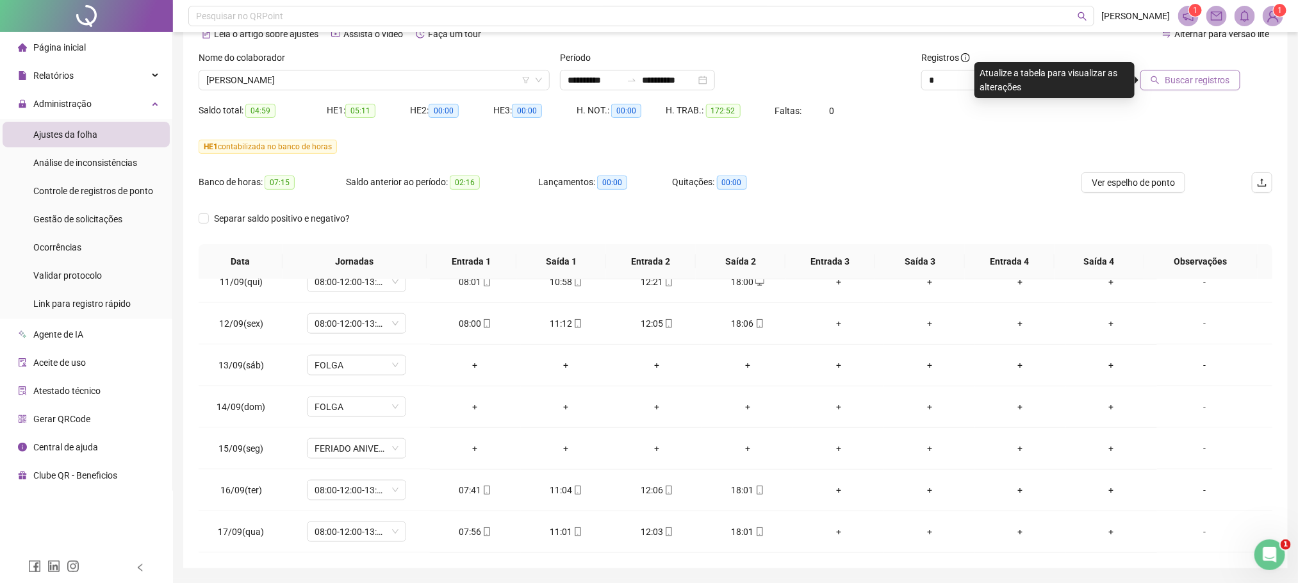
click at [1196, 79] on span "Buscar registros" at bounding box center [1197, 80] width 65 height 14
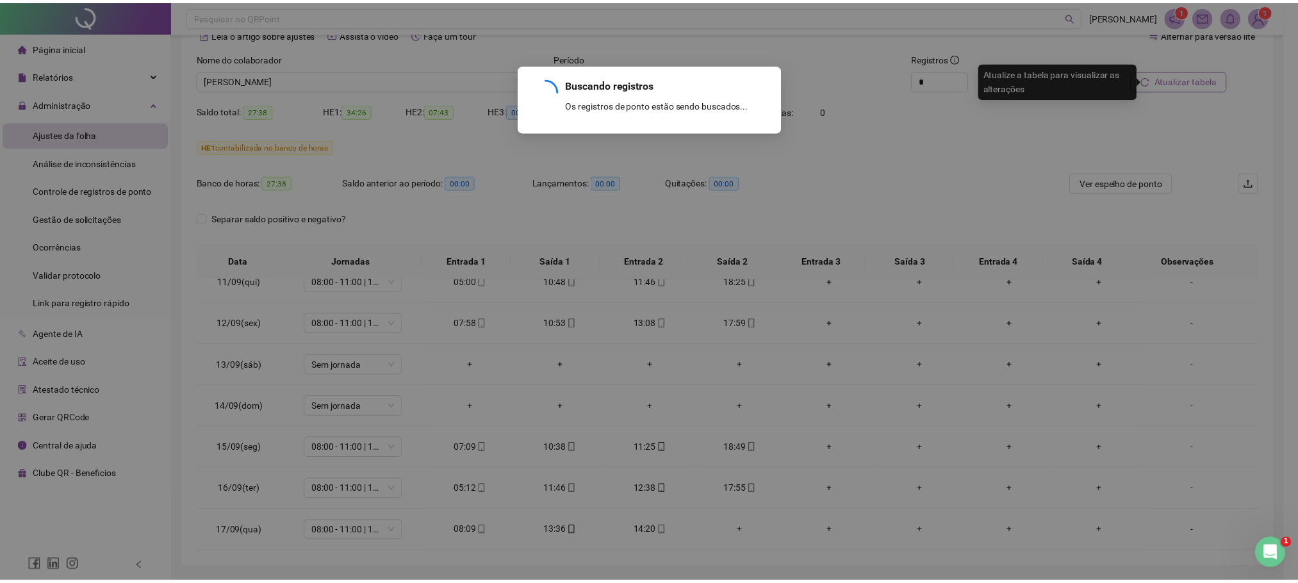
scroll to position [858, 0]
